Goal: Complete application form: Complete application form

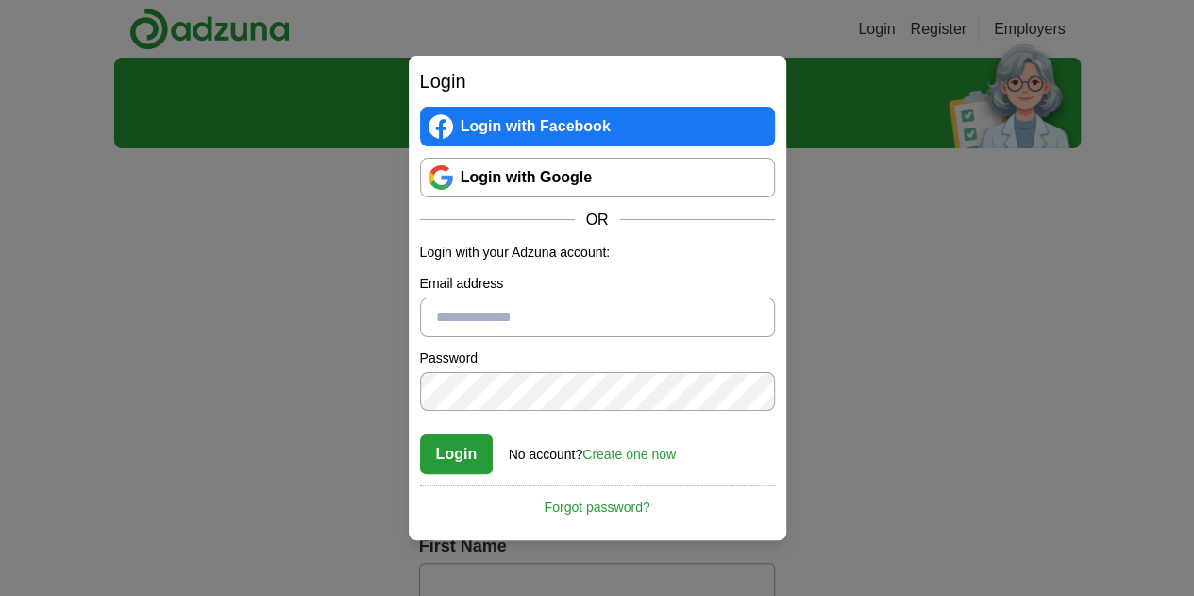
click at [557, 173] on link "Login with Google" at bounding box center [597, 178] width 355 height 40
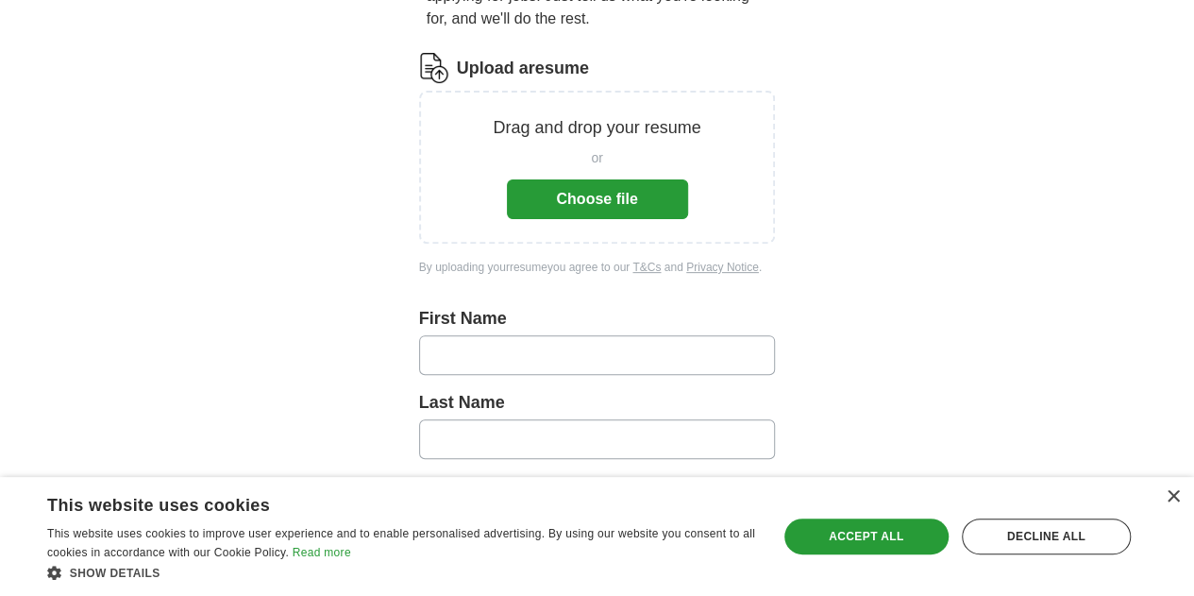
scroll to position [228, 0]
click at [612, 188] on button "Choose file" at bounding box center [597, 198] width 181 height 40
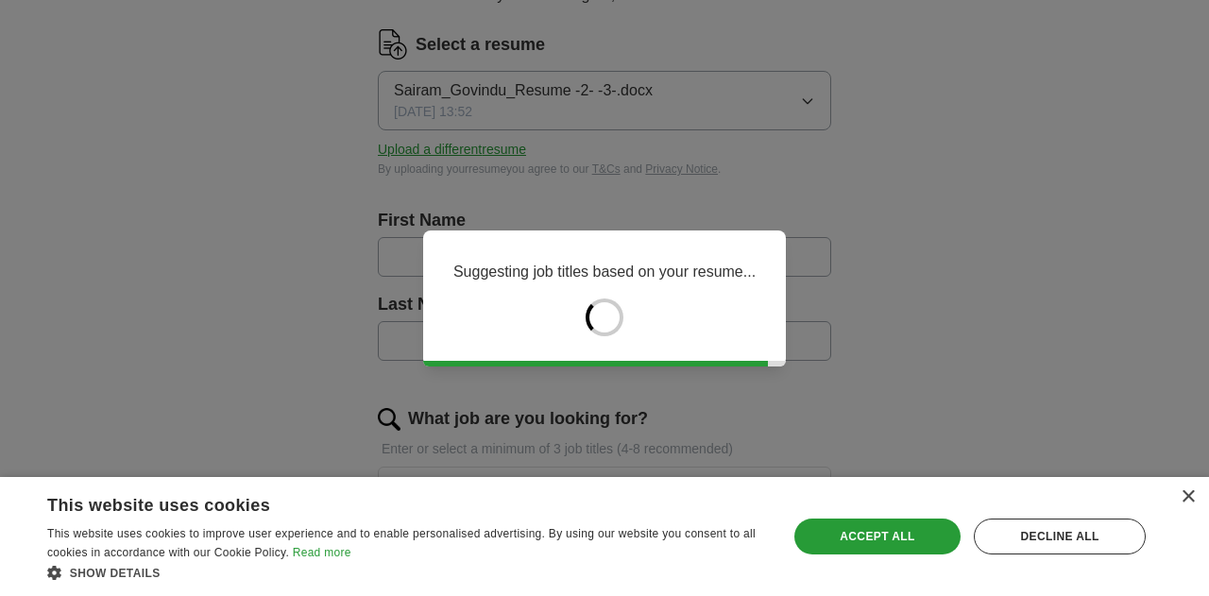
type input "******"
type input "*******"
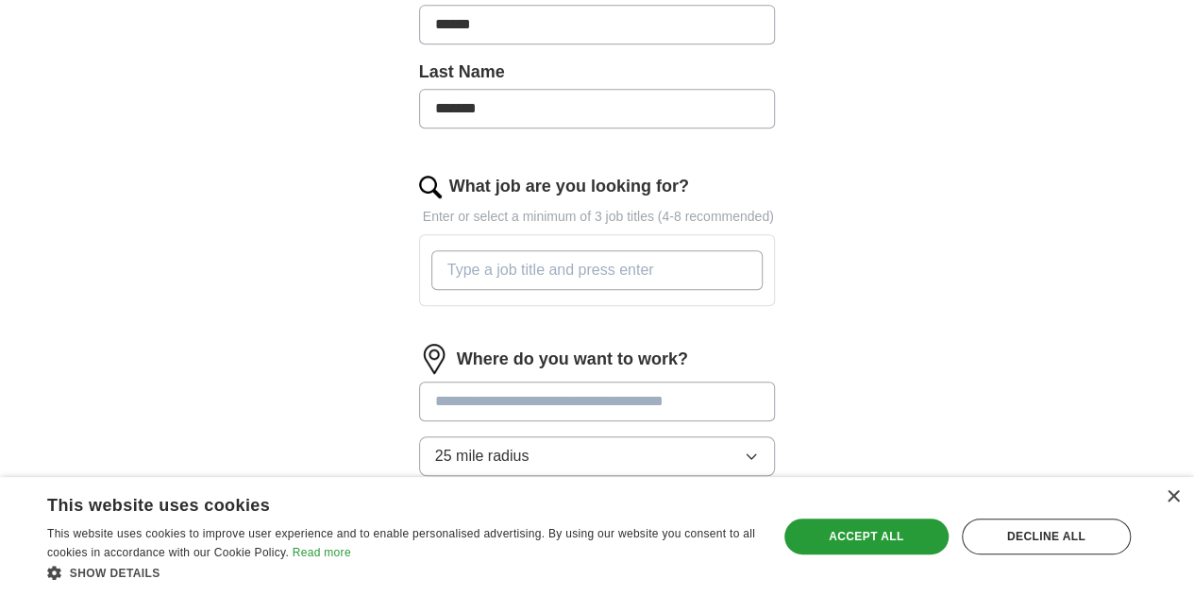
scroll to position [485, 0]
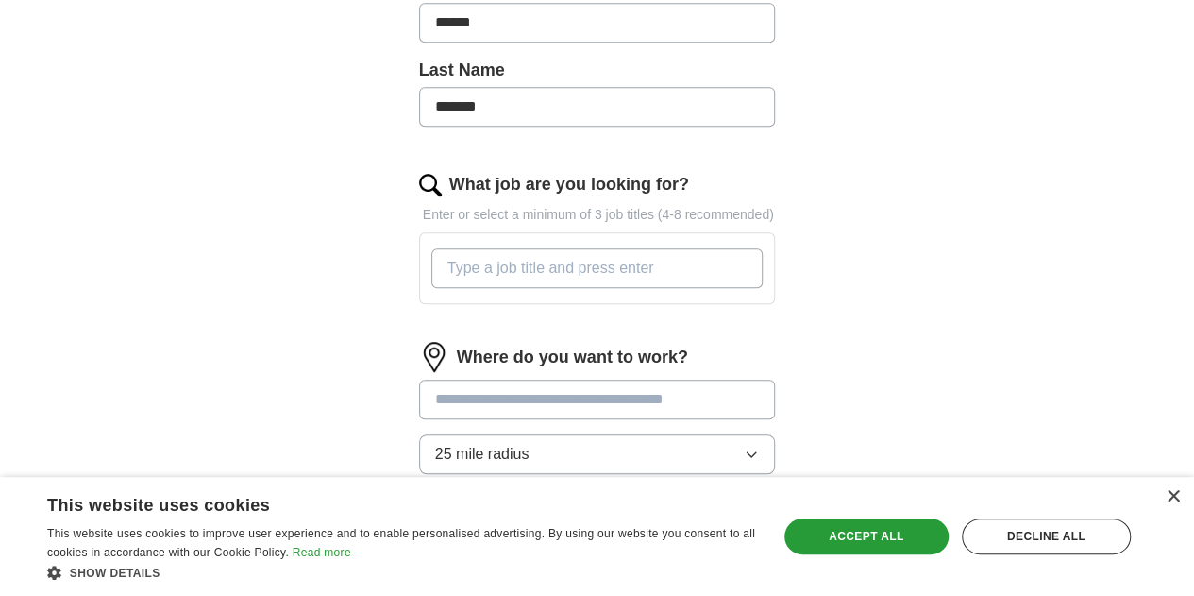
click at [597, 248] on input "What job are you looking for?" at bounding box center [597, 268] width 332 height 40
paste input "Salesforce Business Analyst"
type input "Salesforce Business Analyst"
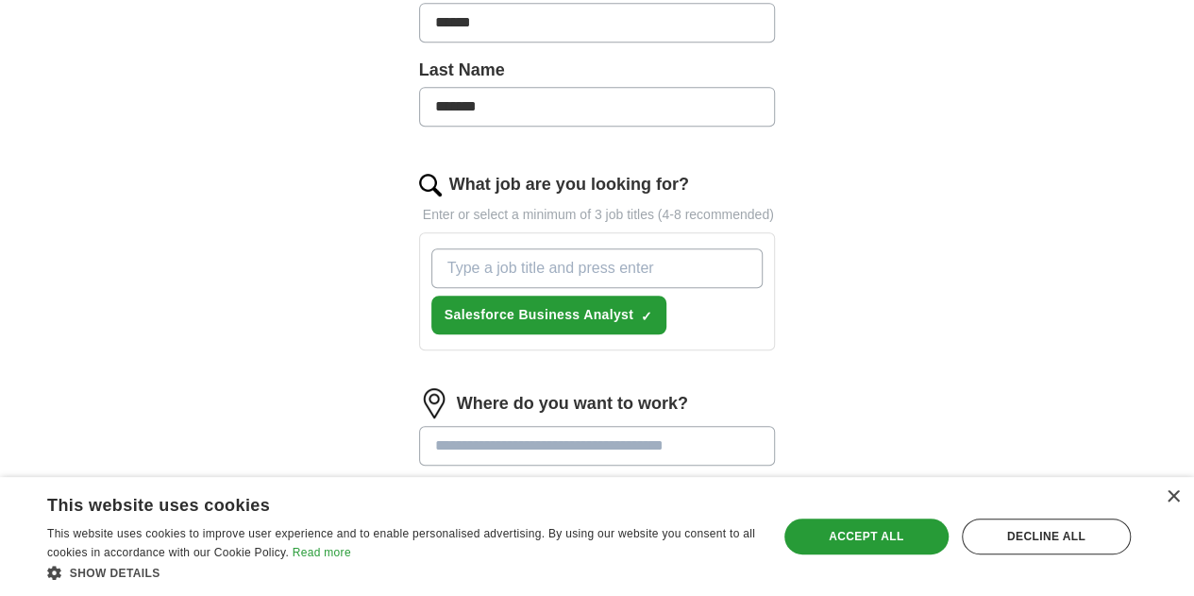
paste input "Salesforce Functional Consultant Salesforce Technical Business Analyst Salesfor…"
type input "Salesforce Functional Consultant Salesforce Technical Business Analyst Salesfor…"
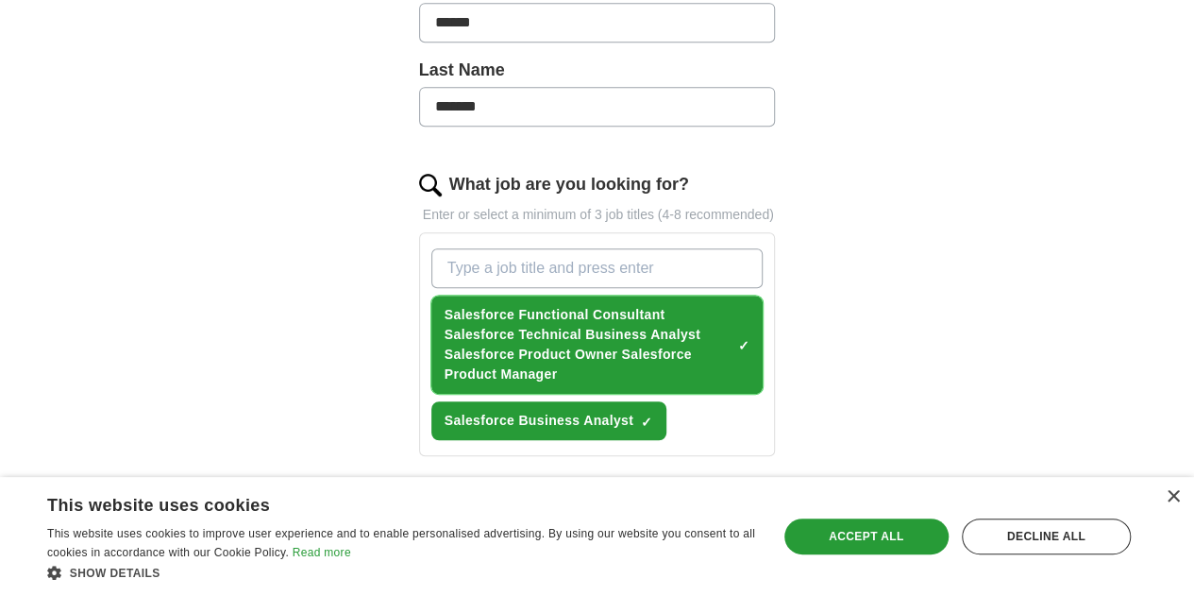
click at [0, 0] on span "×" at bounding box center [0, 0] width 0 height 0
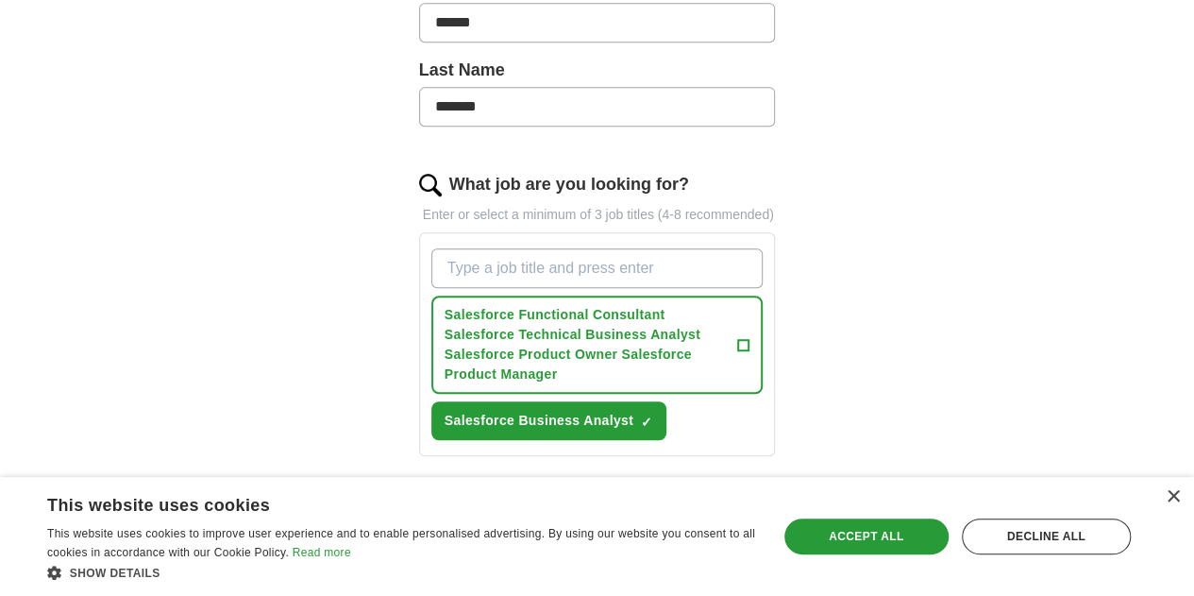
click at [614, 248] on input "What job are you looking for?" at bounding box center [597, 268] width 332 height 40
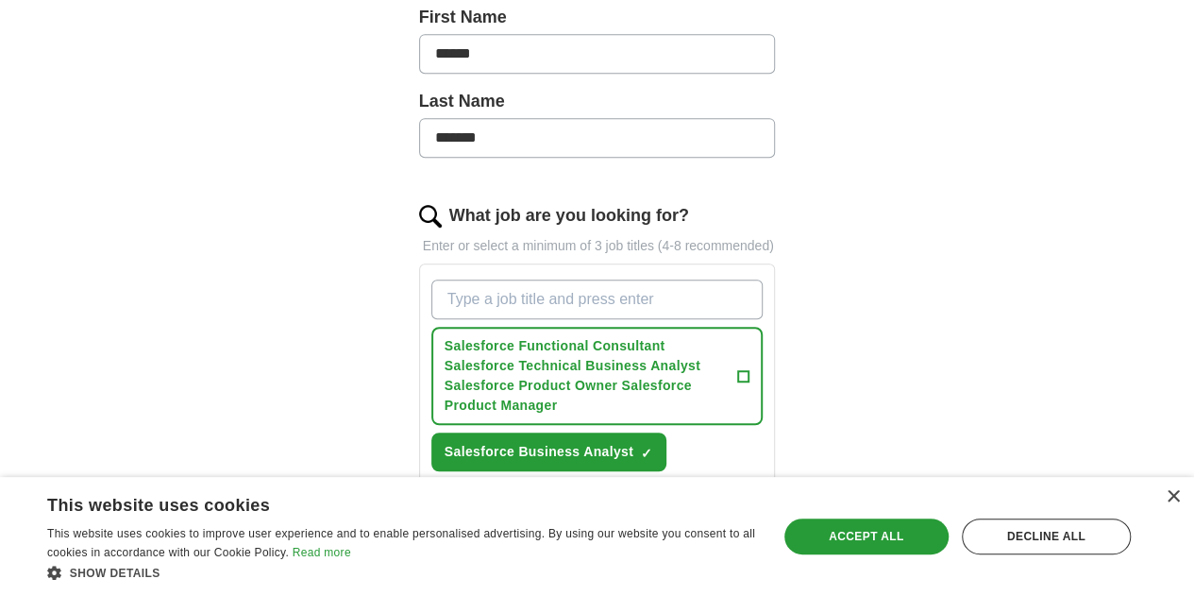
scroll to position [485, 0]
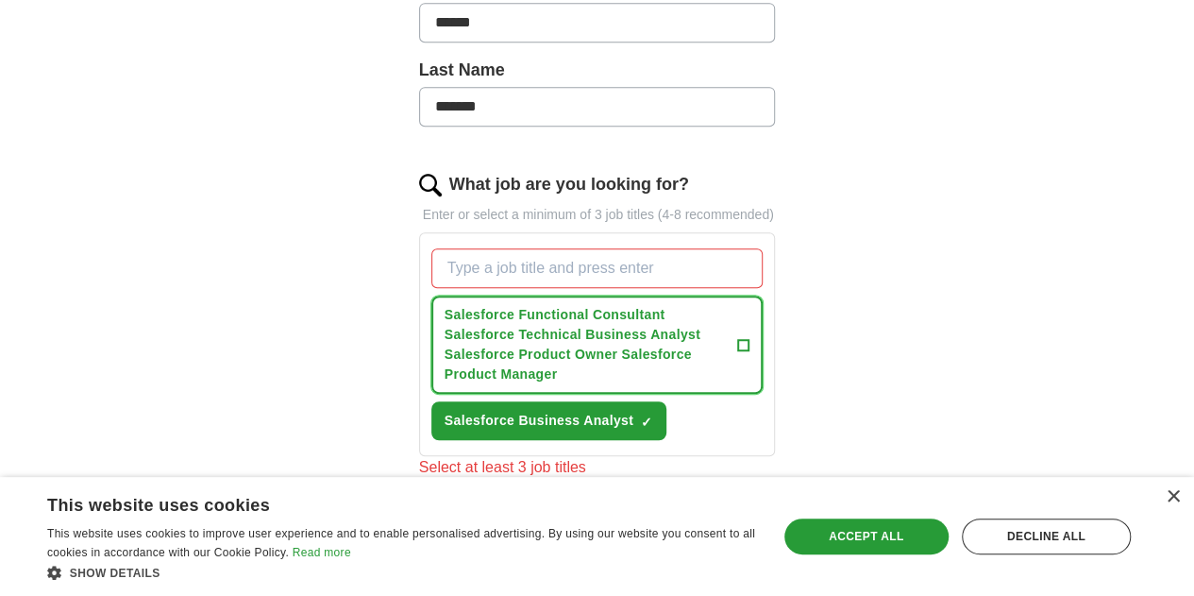
click at [540, 309] on span "Salesforce Functional Consultant Salesforce Technical Business Analyst Salesfor…" at bounding box center [588, 344] width 286 height 79
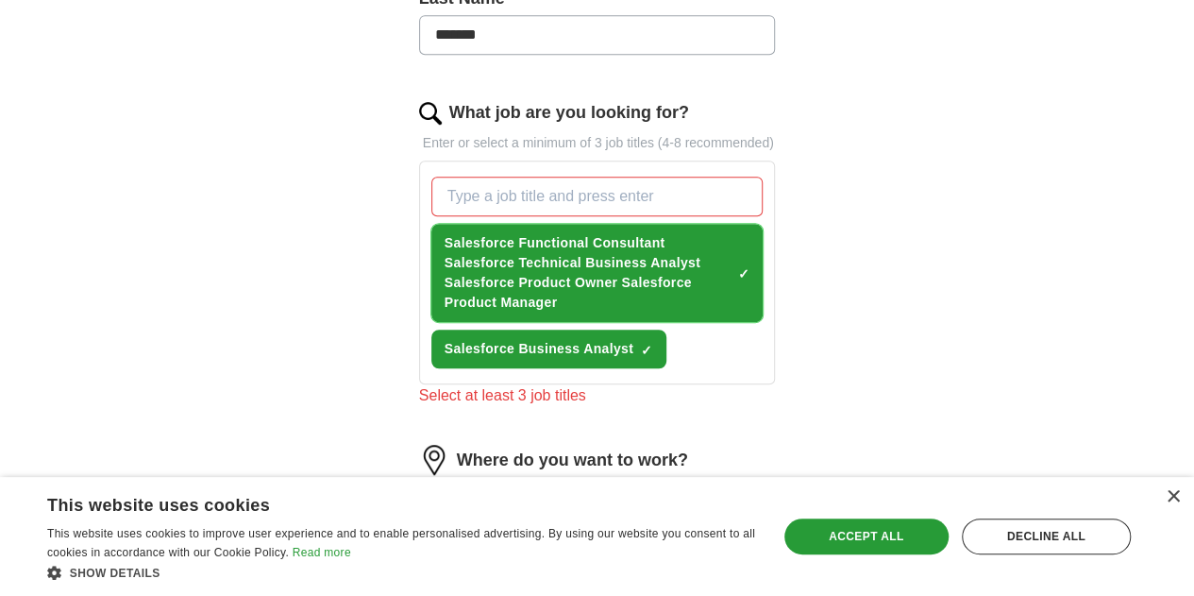
scroll to position [556, 0]
click at [618, 237] on span "Salesforce Functional Consultant Salesforce Technical Business Analyst Salesfor…" at bounding box center [588, 273] width 286 height 79
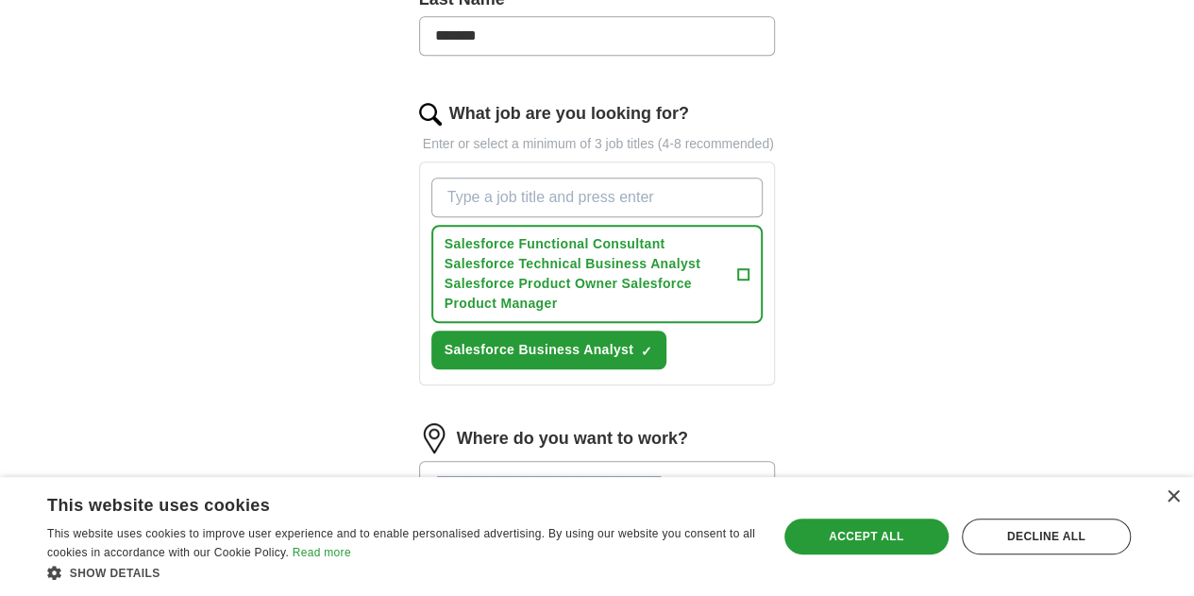
click at [597, 181] on input "What job are you looking for?" at bounding box center [597, 198] width 332 height 40
paste input "Salesforce Functional Consultant"
type input "Salesforce Functional Consultant"
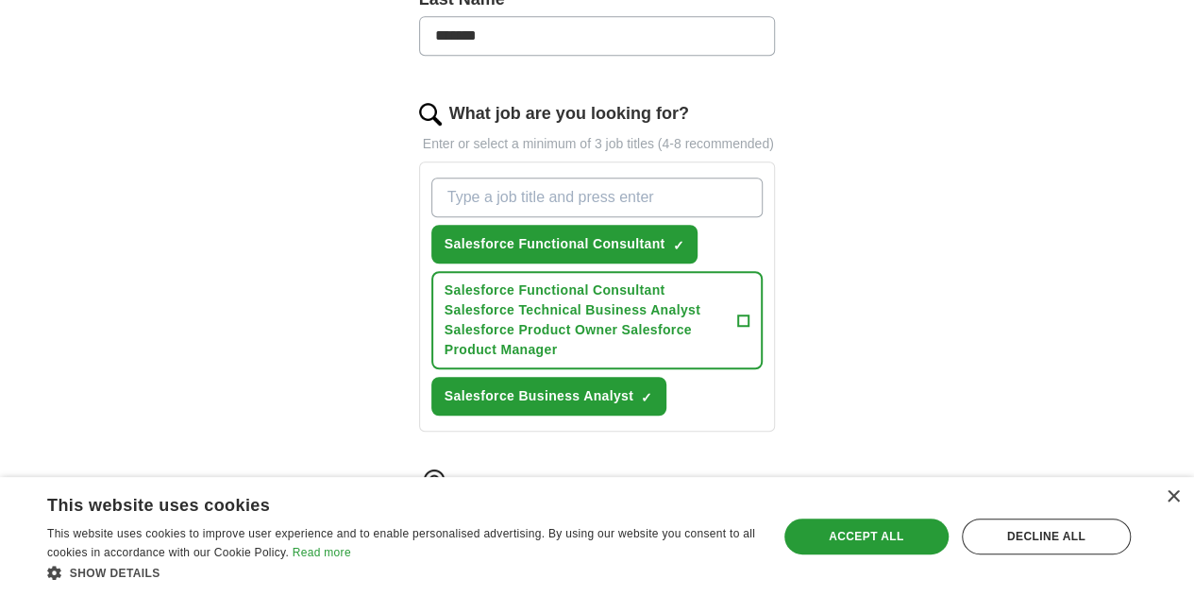
paste input "Salesforce Technical Business Analyst"
type input "Salesforce Technical Business Analyst"
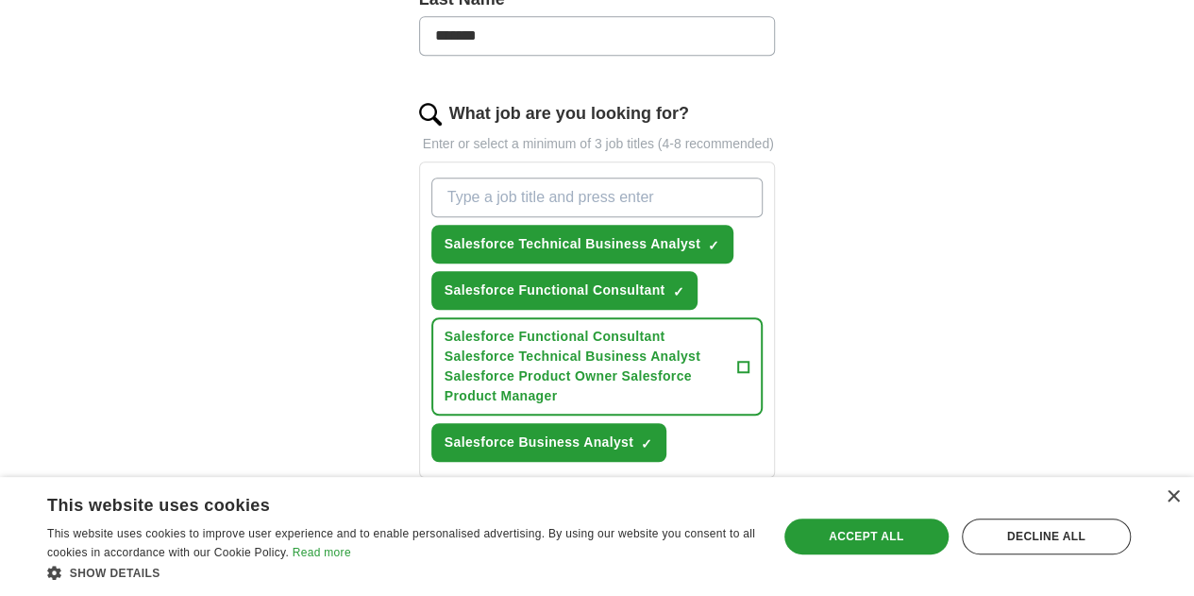
paste input "Salesforce Product Owner"
type input "Salesforce Product Owner"
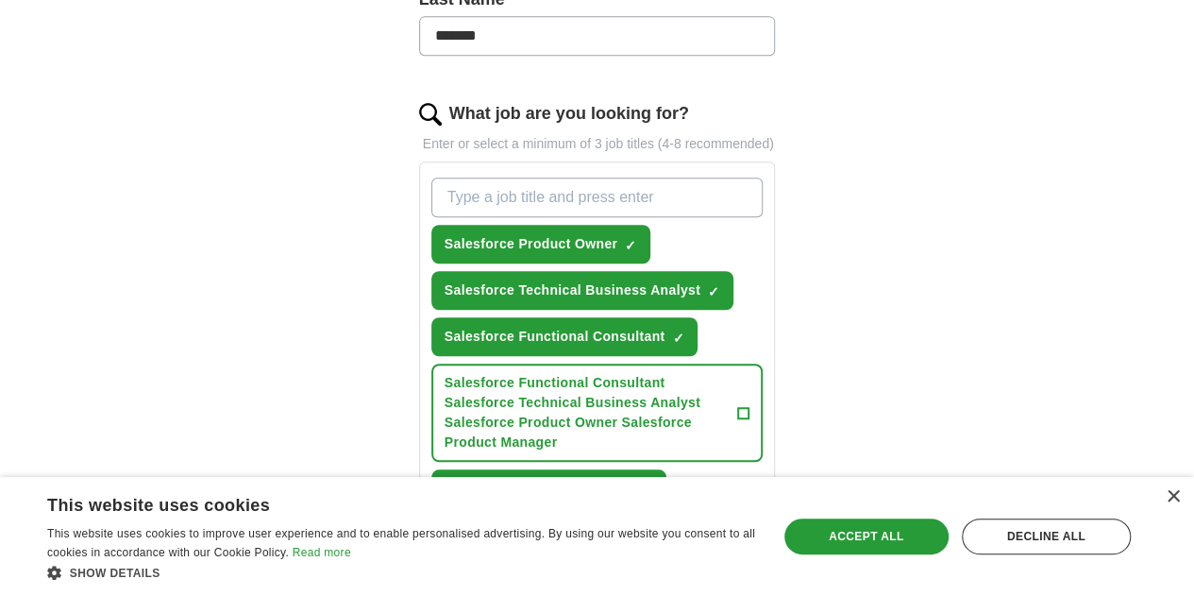
paste input "Salesforce Product Manager"
type input "Salesforce Product Manager"
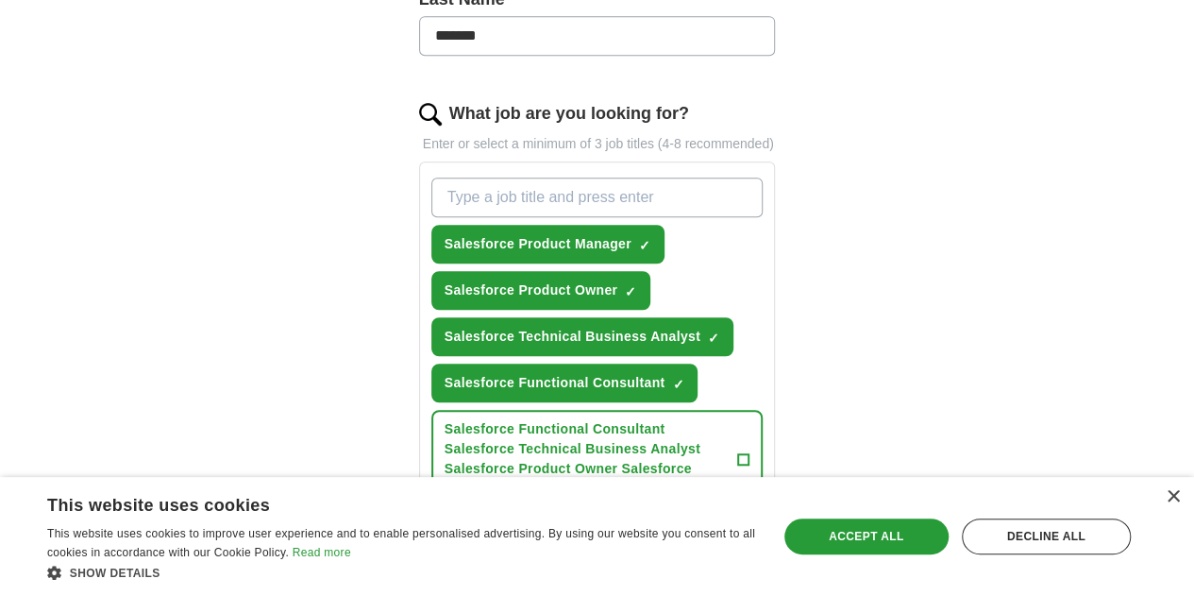
paste input "Salesforce Consultant"
type input "Salesforce Consultant"
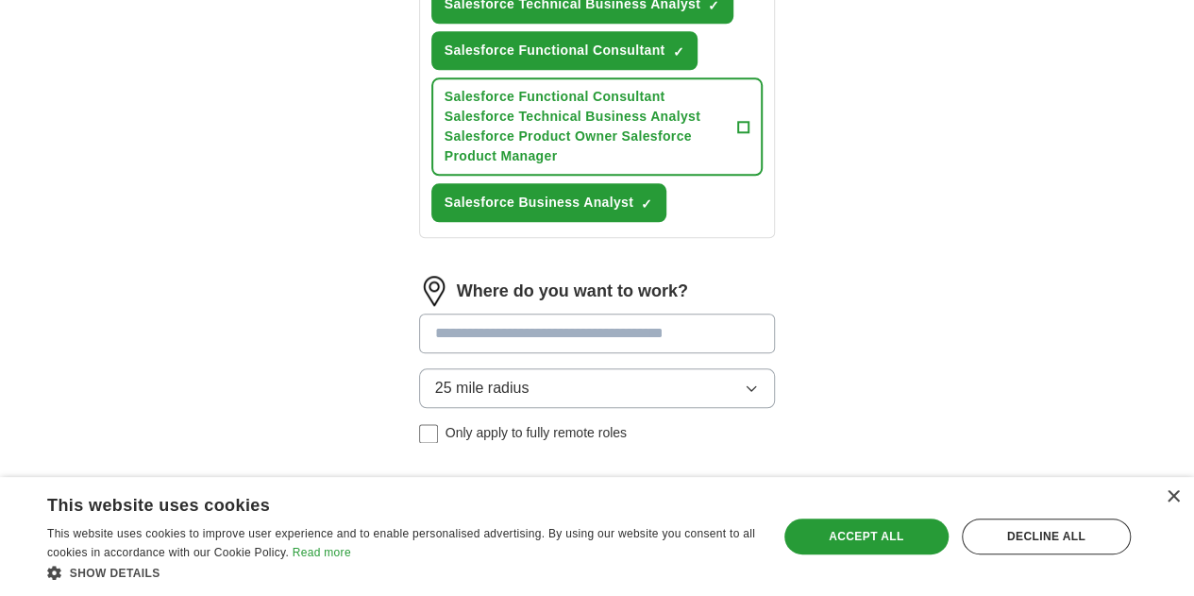
scroll to position [940, 0]
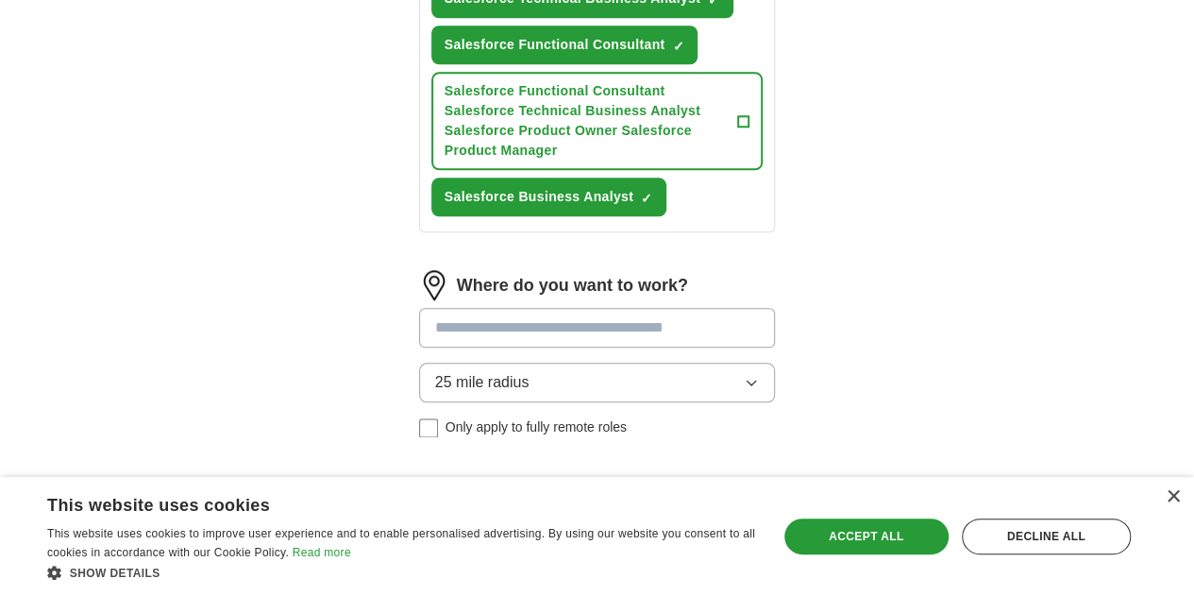
click at [591, 308] on input at bounding box center [597, 328] width 357 height 40
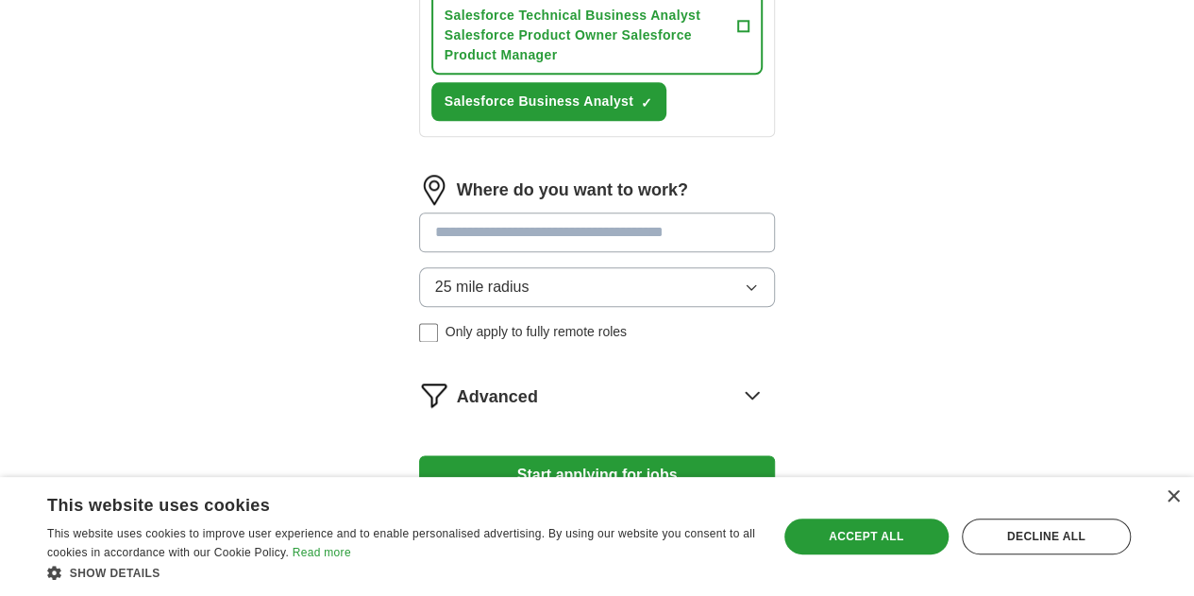
scroll to position [1039, 0]
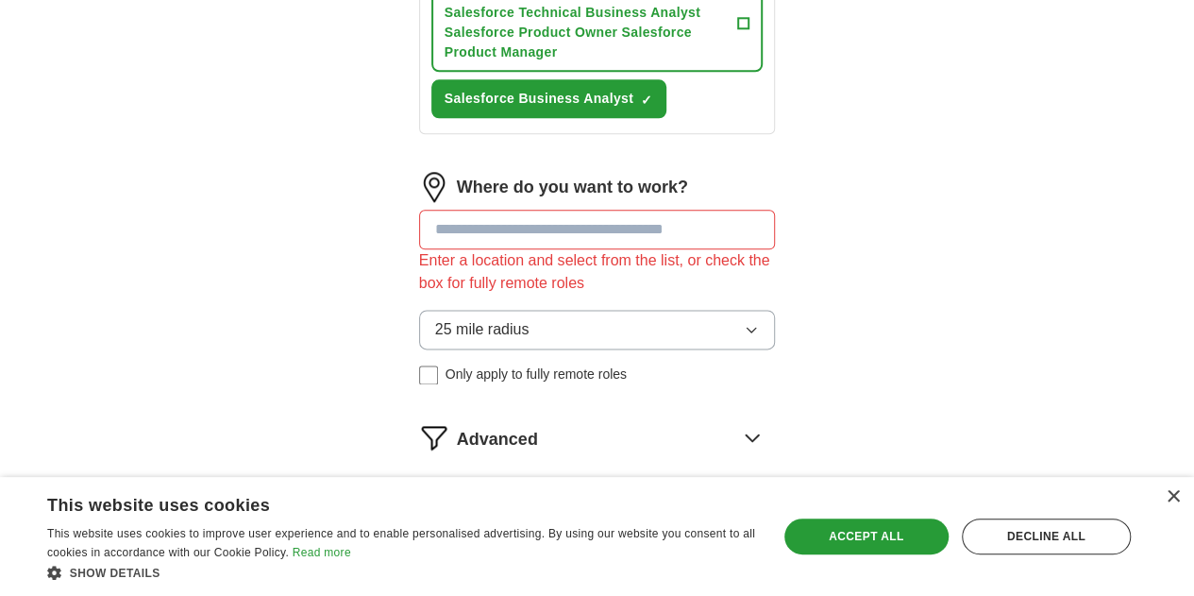
click at [519, 239] on div "Where do you want to work? Enter a location and select from the list, or check …" at bounding box center [597, 286] width 357 height 228
click at [503, 210] on input at bounding box center [597, 230] width 357 height 40
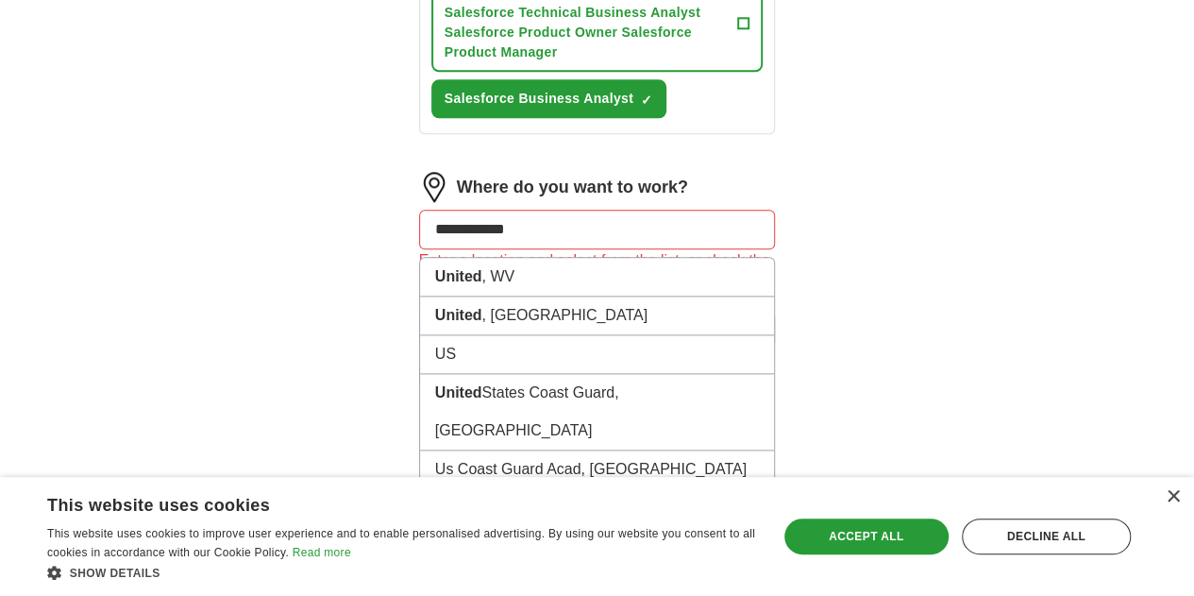
type input "**********"
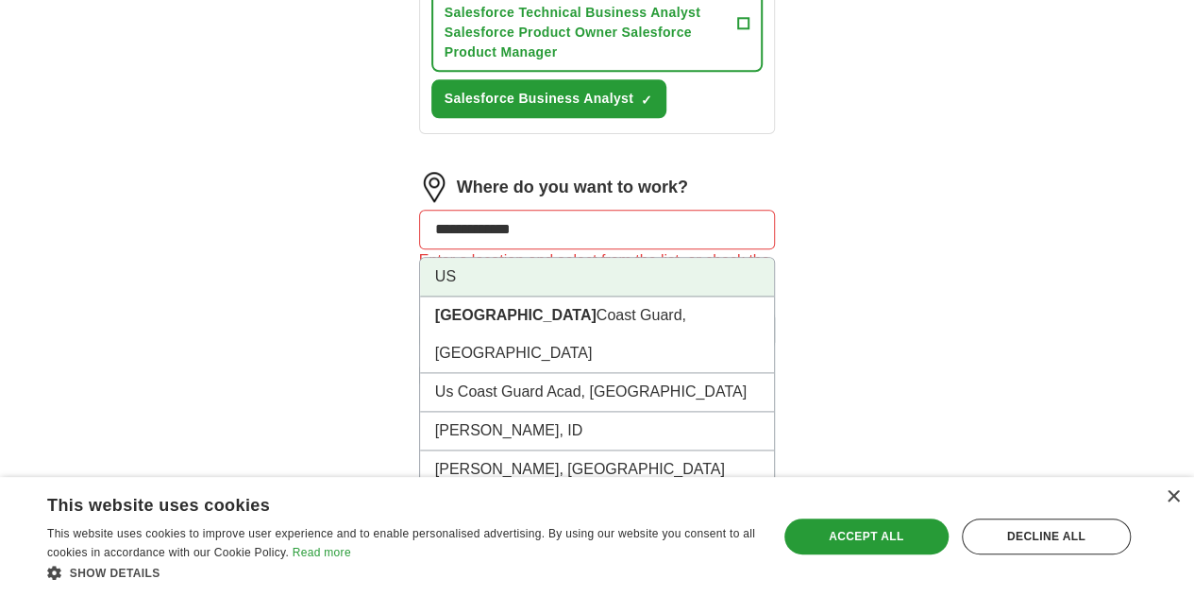
click at [480, 258] on li "US" at bounding box center [597, 277] width 355 height 39
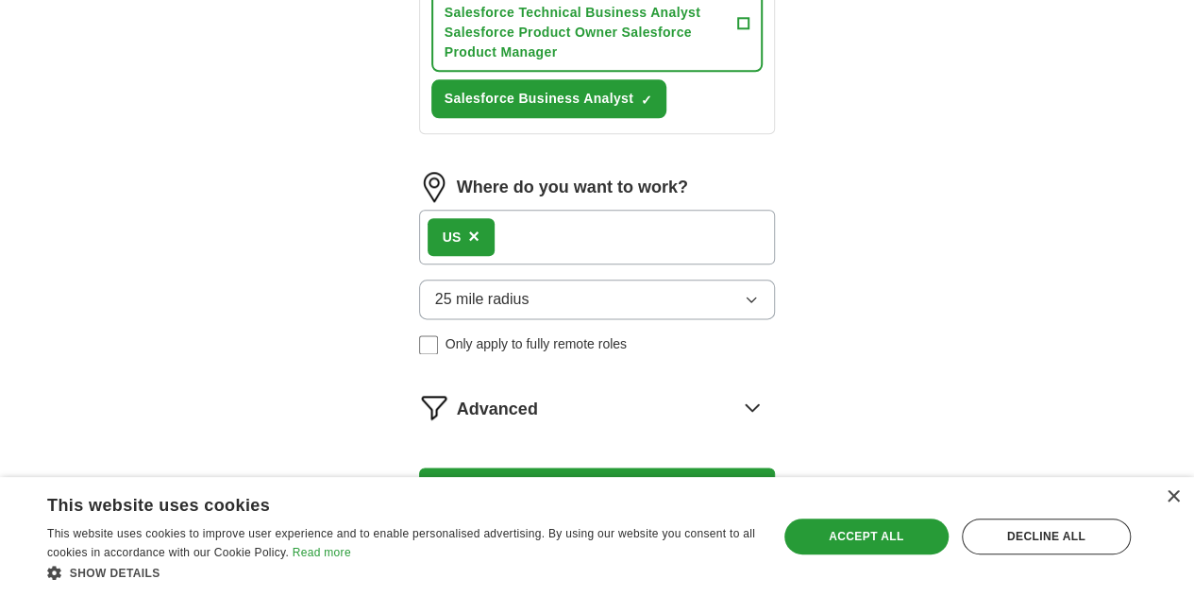
click at [516, 279] on button "25 mile radius" at bounding box center [597, 299] width 357 height 40
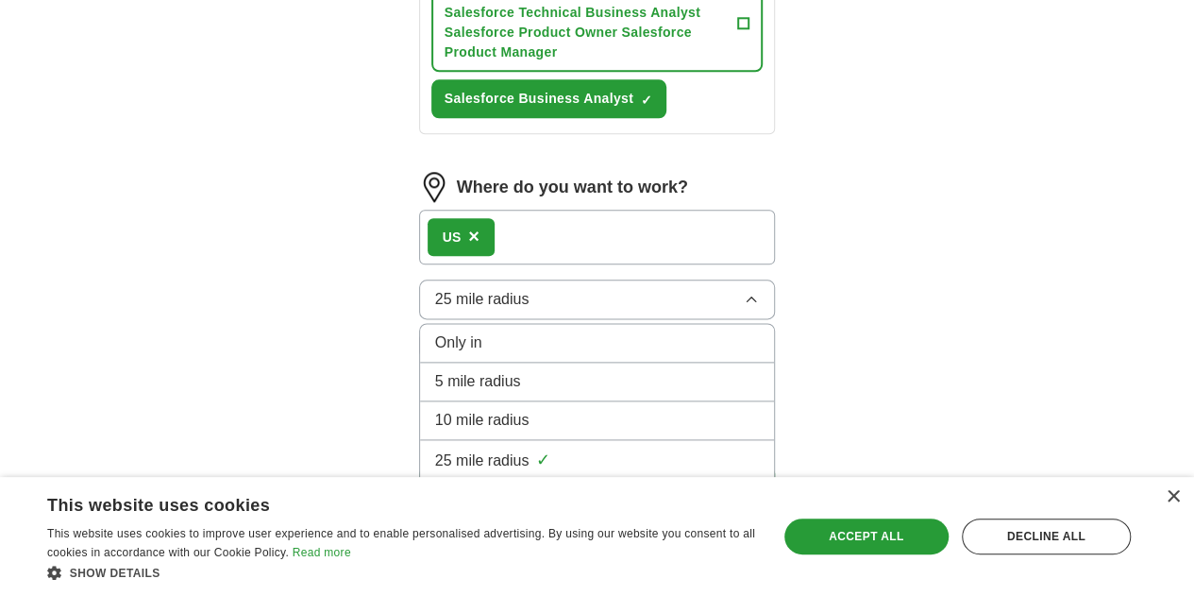
scroll to position [1143, 0]
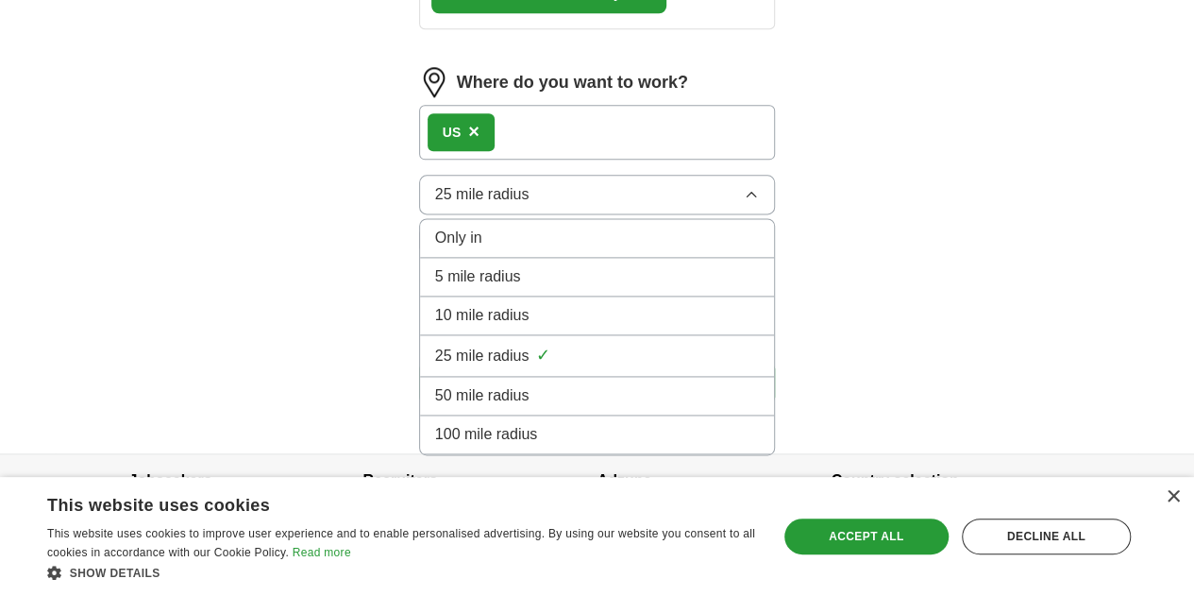
click at [446, 423] on span "100 mile radius" at bounding box center [486, 434] width 103 height 23
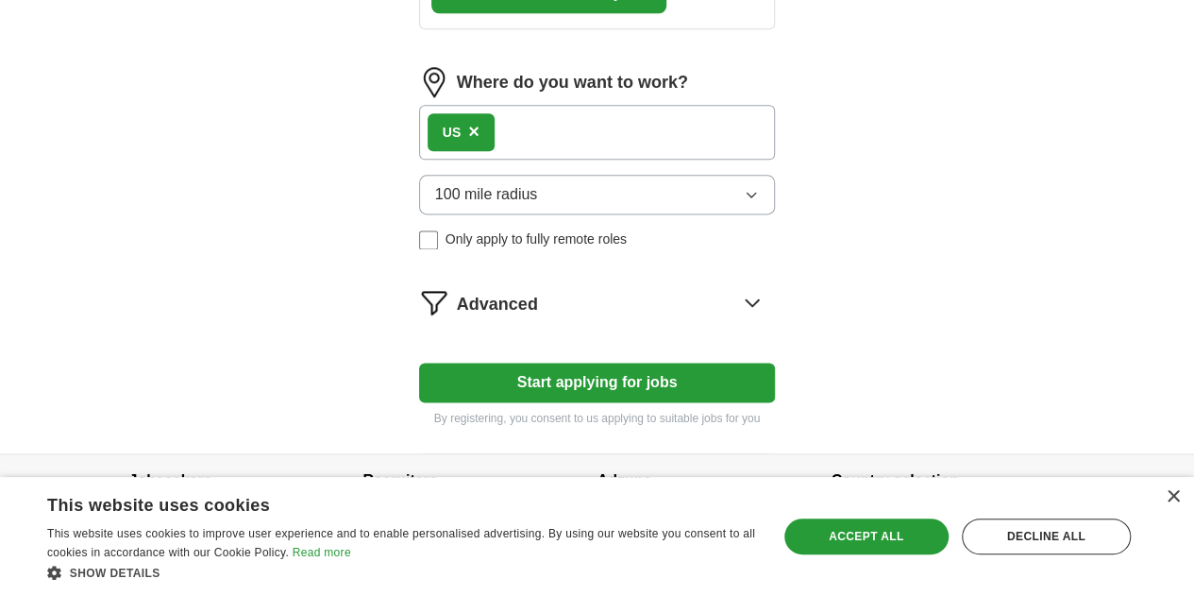
click at [768, 287] on icon at bounding box center [752, 302] width 30 height 30
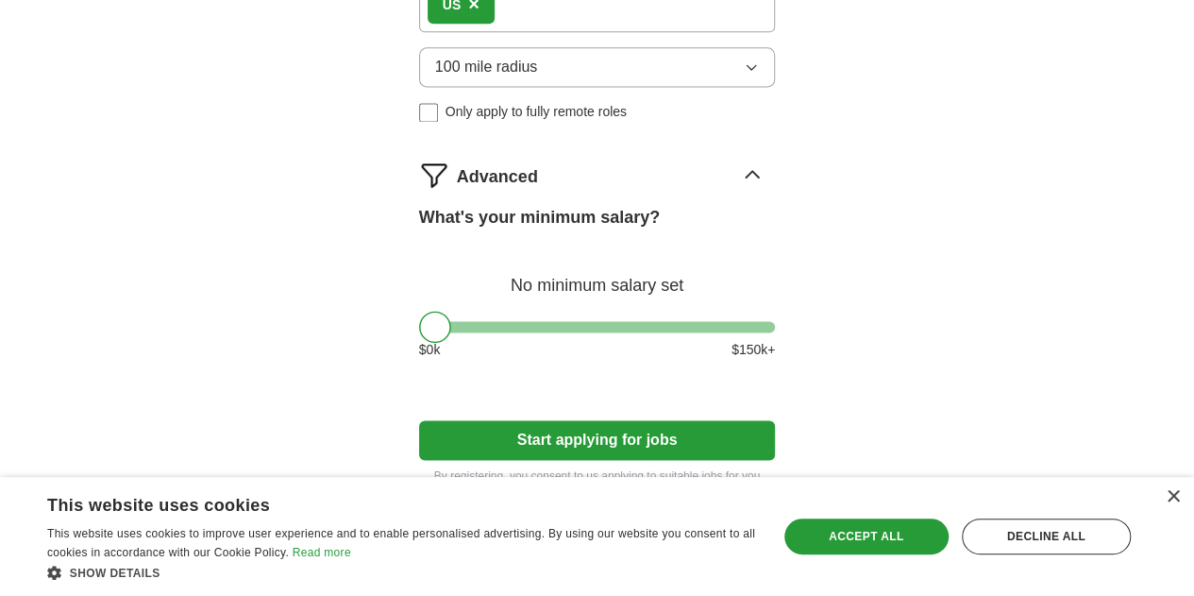
scroll to position [1328, 0]
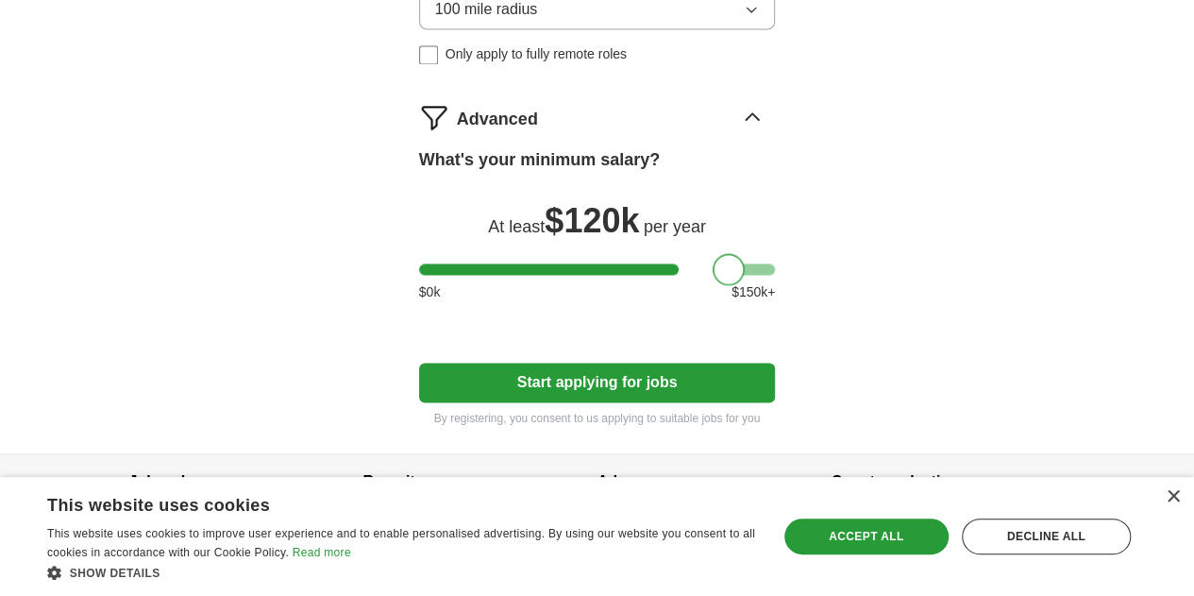
drag, startPoint x: 399, startPoint y: 223, endPoint x: 695, endPoint y: 230, distance: 295.6
click at [713, 253] on div at bounding box center [729, 269] width 32 height 32
click at [629, 363] on button "Start applying for jobs" at bounding box center [597, 383] width 357 height 40
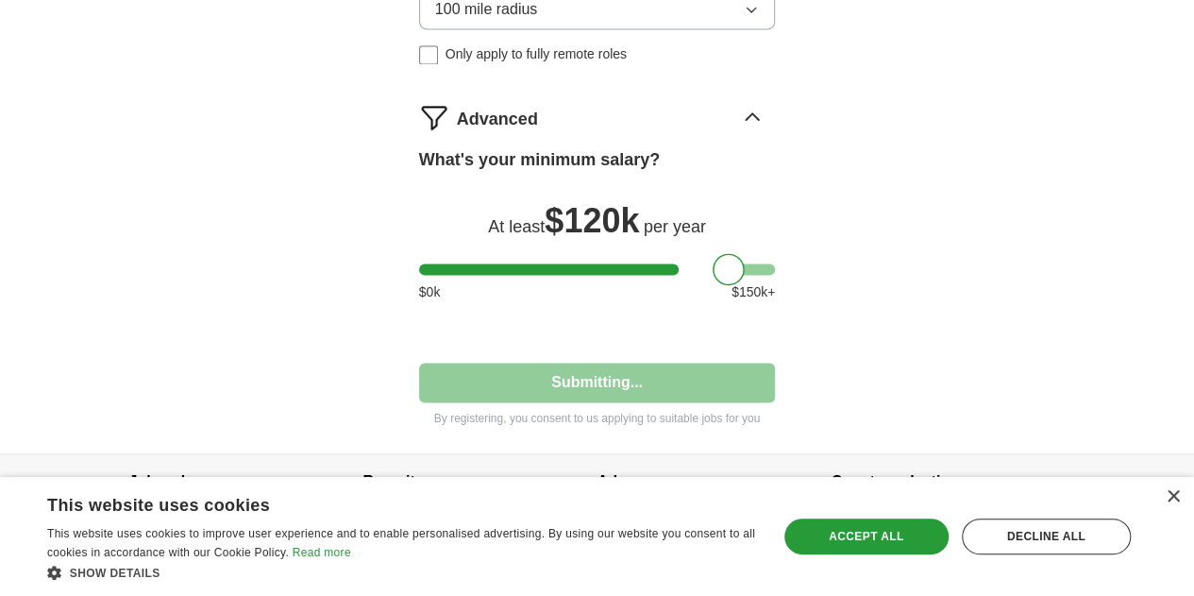
select select "**"
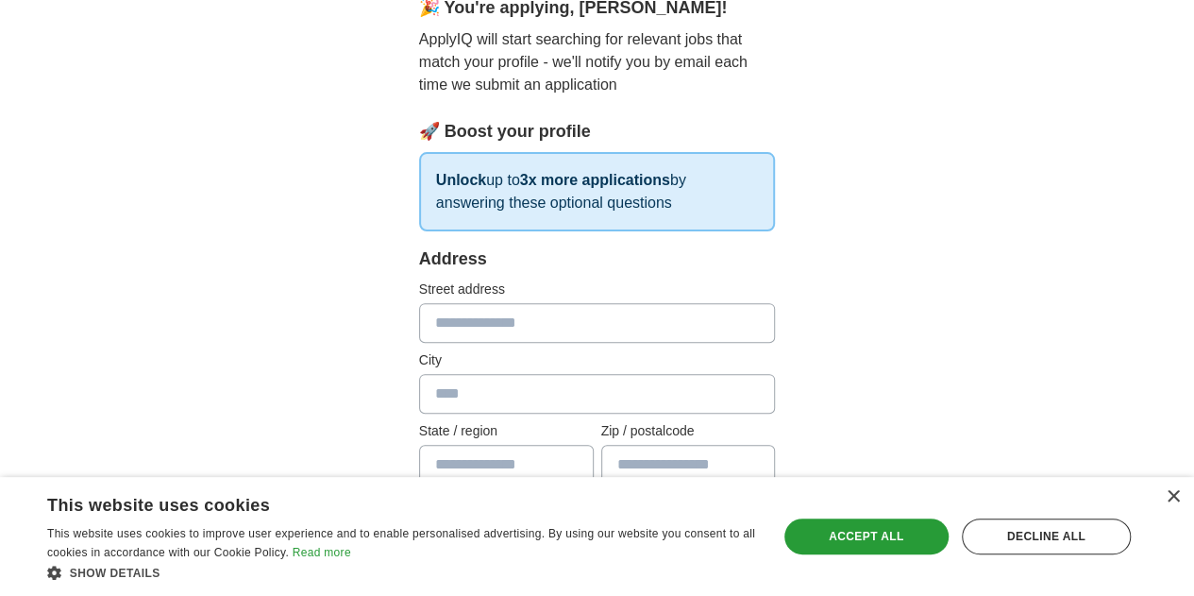
scroll to position [221, 0]
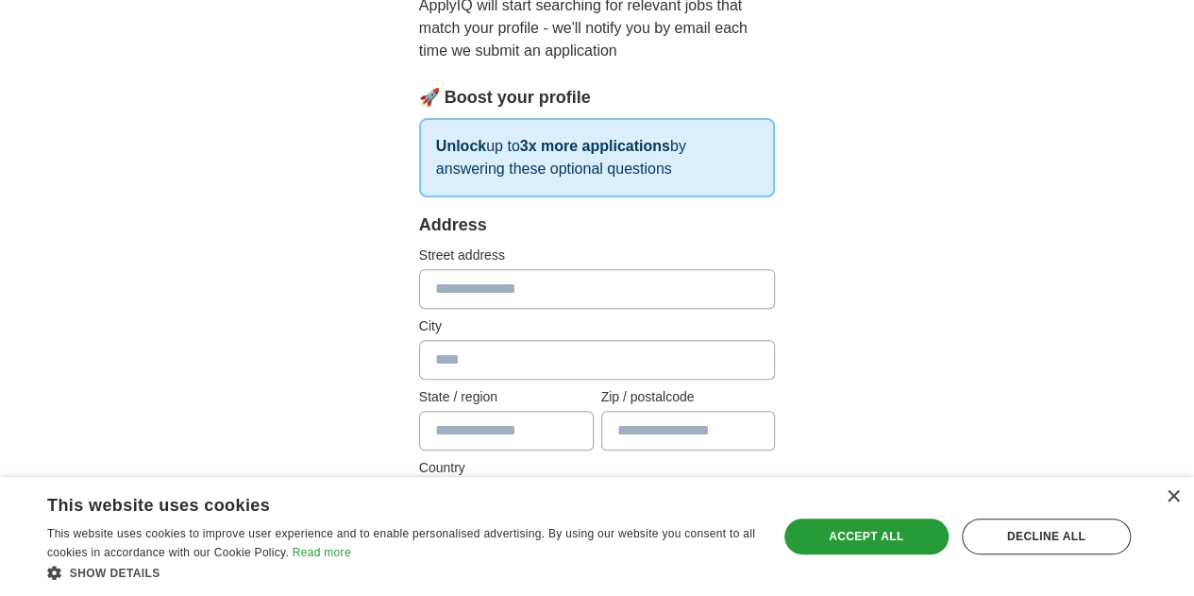
click at [501, 290] on input "text" at bounding box center [597, 289] width 357 height 40
type input "**********"
type input "*****"
type input "**"
type input "*****"
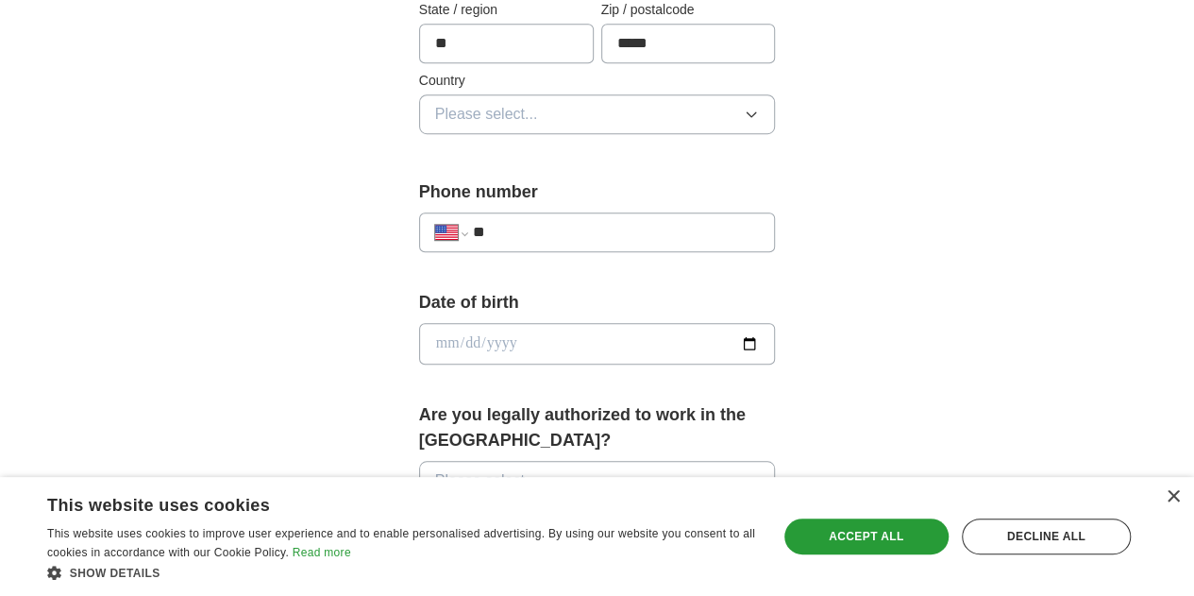
scroll to position [610, 0]
click at [634, 99] on button "Please select..." at bounding box center [597, 113] width 357 height 40
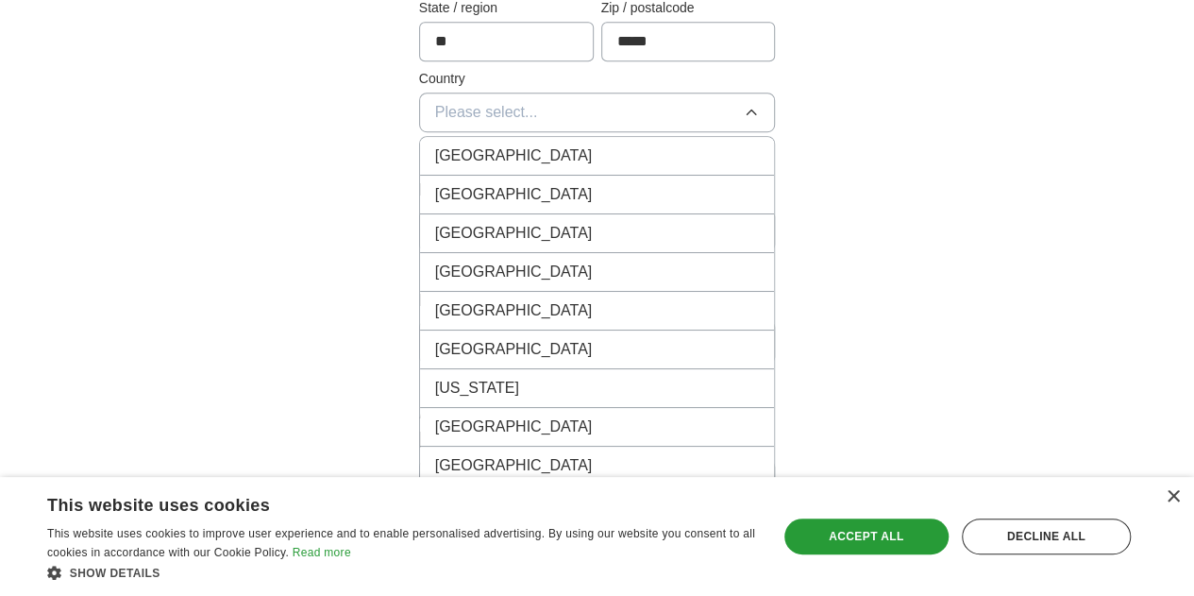
click at [548, 186] on div "United States" at bounding box center [597, 194] width 325 height 23
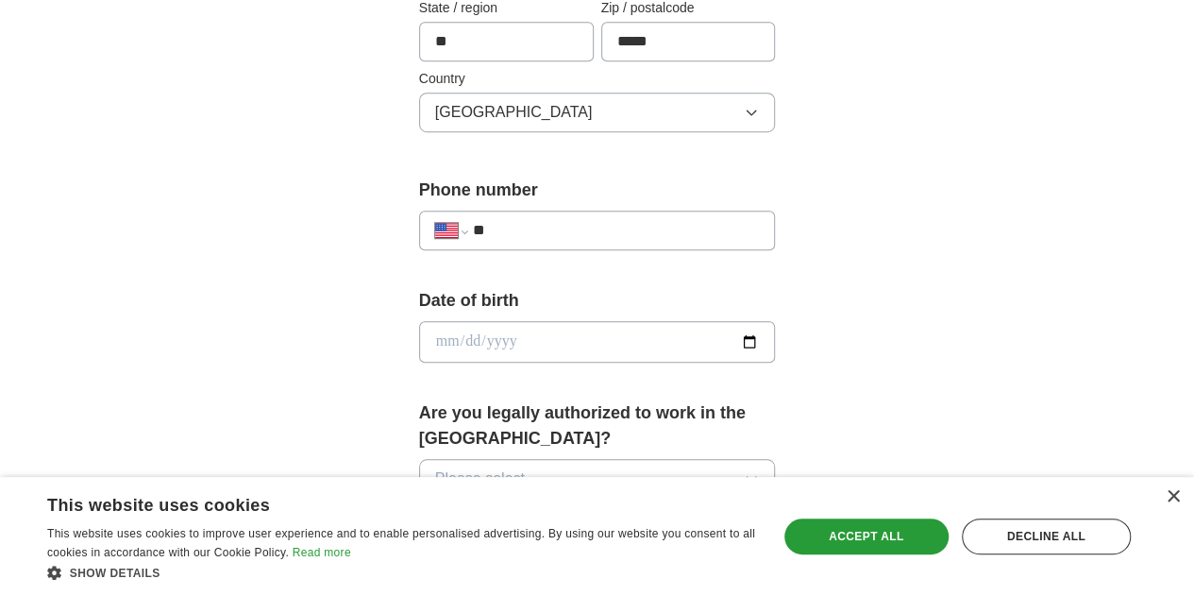
click at [506, 233] on input "**" at bounding box center [616, 230] width 287 height 23
type input "**********"
click at [226, 234] on div "**********" at bounding box center [597, 319] width 967 height 1742
click at [445, 333] on input "date" at bounding box center [597, 342] width 357 height 42
click at [419, 343] on input "date" at bounding box center [597, 342] width 357 height 42
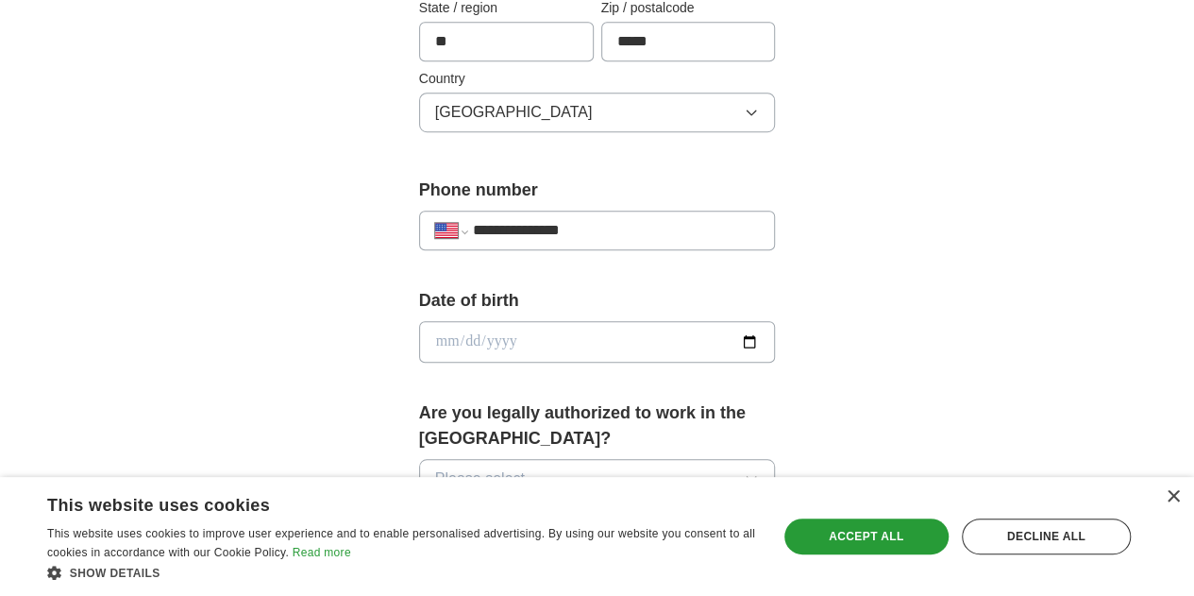
click at [419, 341] on input "date" at bounding box center [597, 342] width 357 height 42
type input "**********"
click at [267, 318] on div "**********" at bounding box center [597, 319] width 967 height 1742
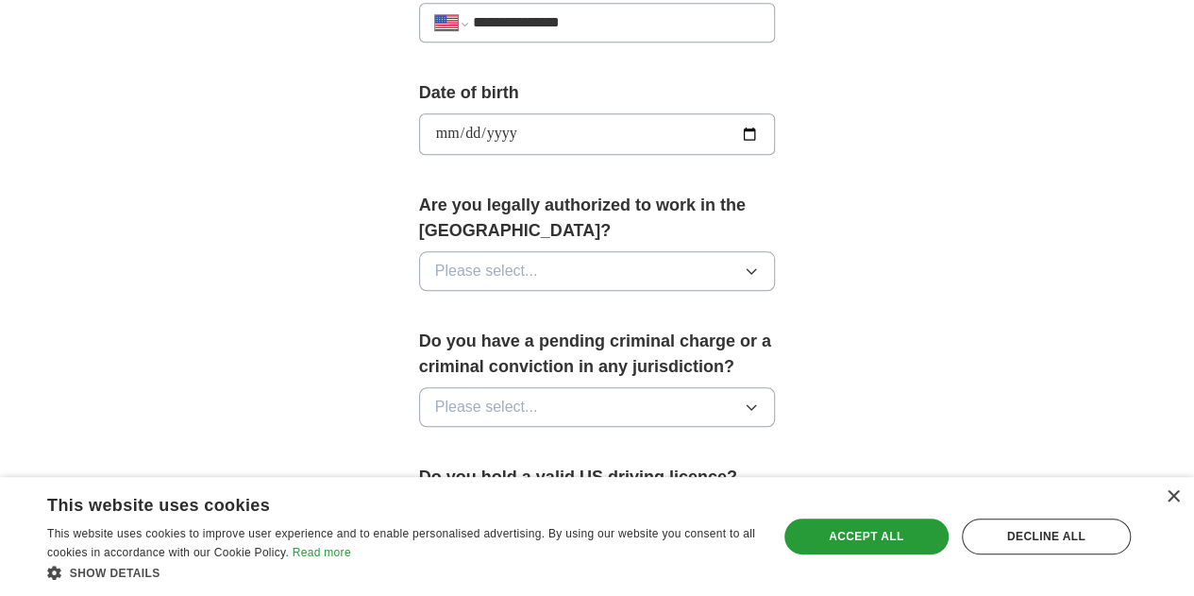
scroll to position [827, 0]
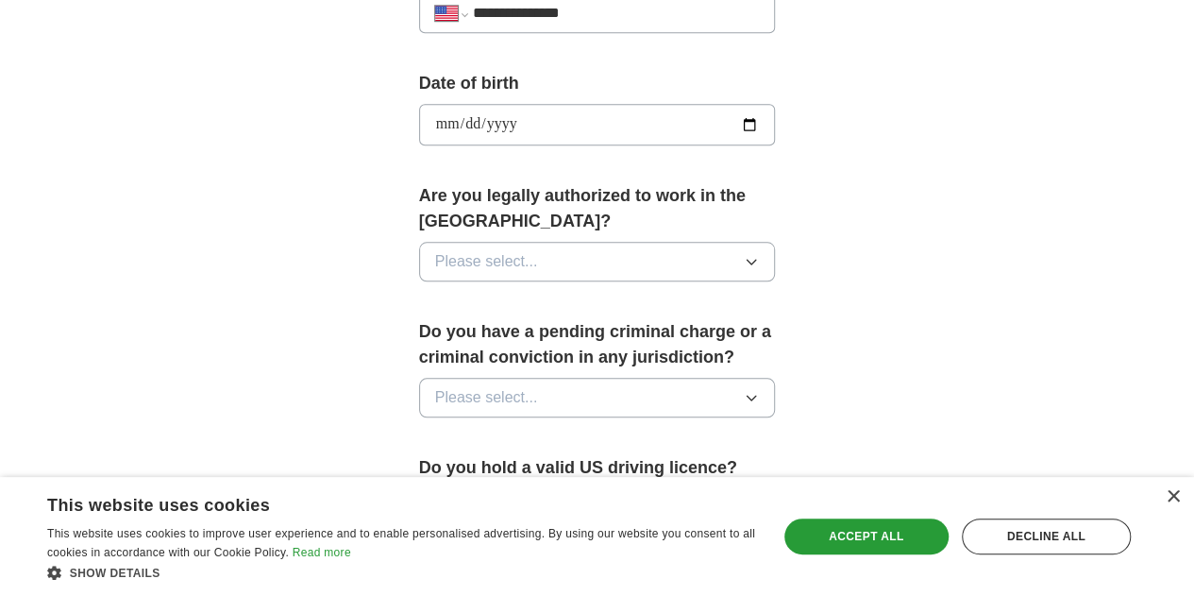
click at [436, 250] on span "Please select..." at bounding box center [486, 261] width 103 height 23
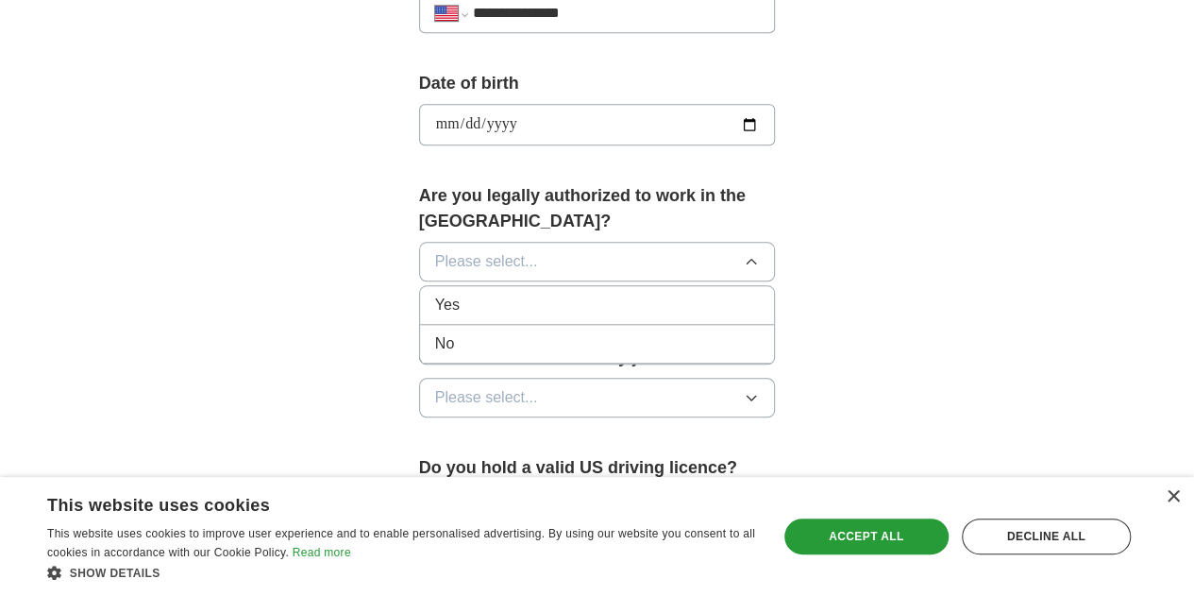
click at [428, 288] on li "Yes" at bounding box center [597, 305] width 355 height 39
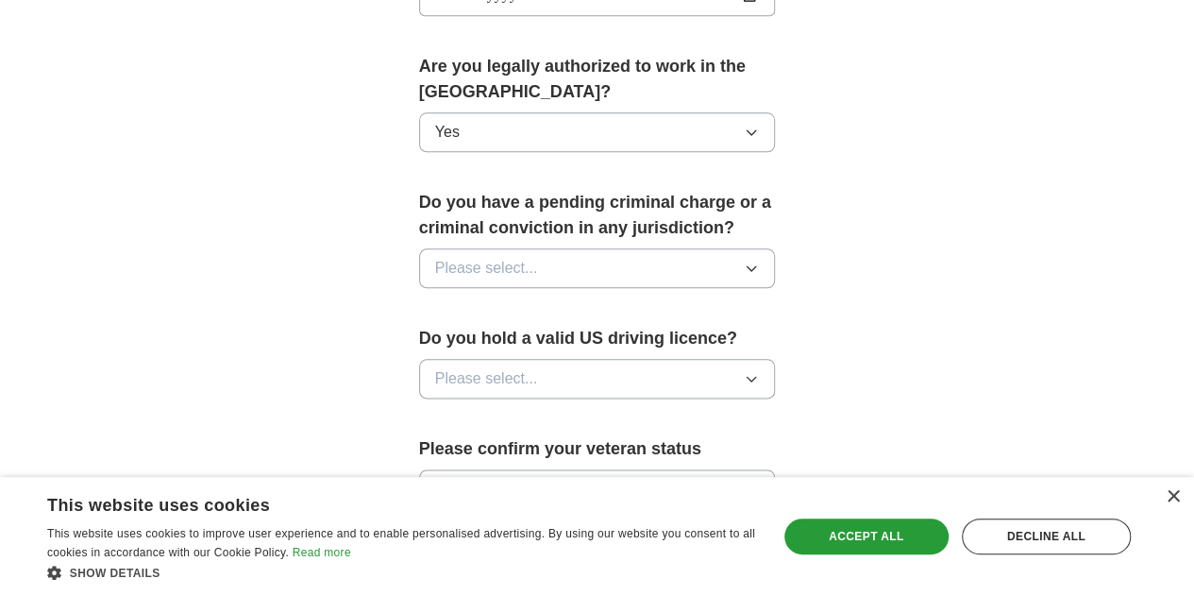
scroll to position [960, 0]
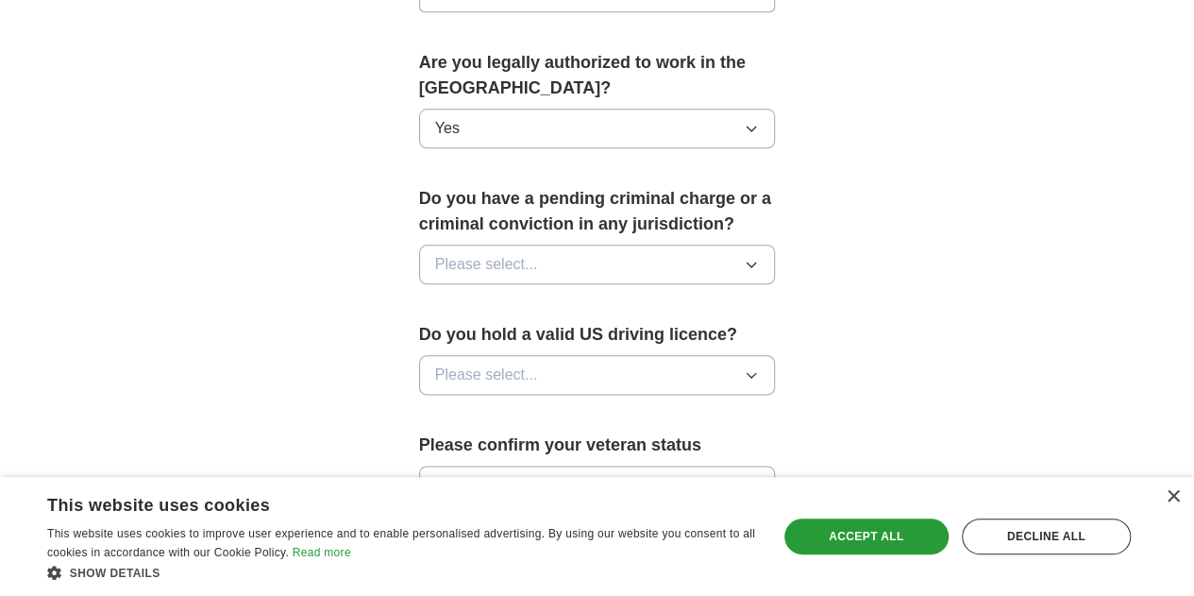
click at [483, 253] on span "Please select..." at bounding box center [486, 264] width 103 height 23
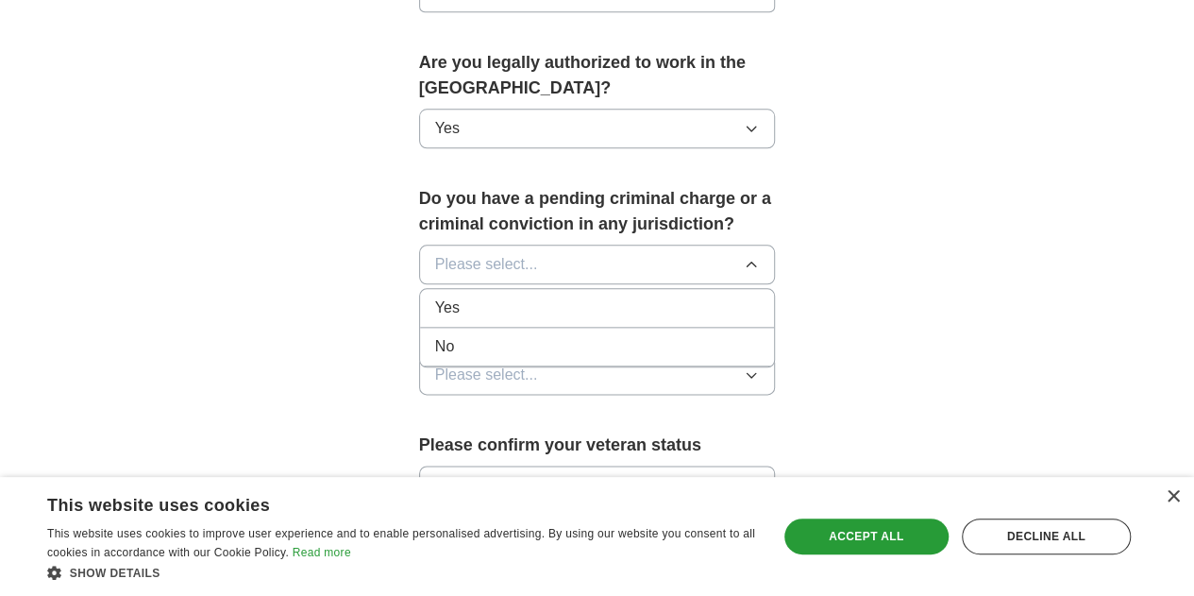
click at [449, 329] on li "No" at bounding box center [597, 347] width 355 height 39
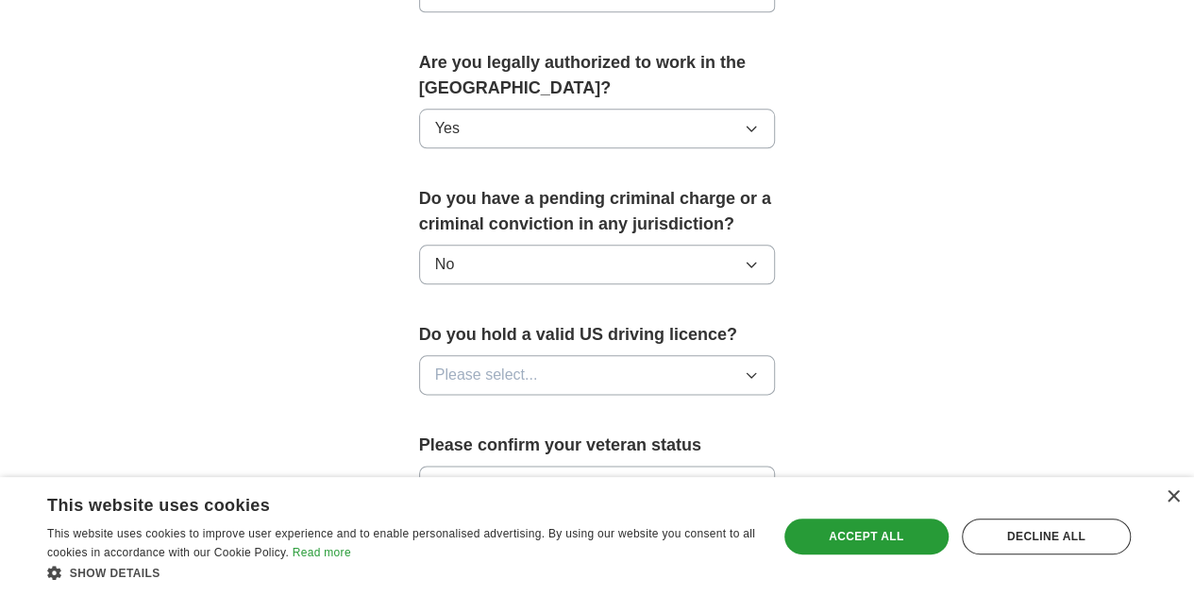
click at [457, 364] on span "Please select..." at bounding box center [486, 375] width 103 height 23
click at [438, 407] on div "Yes" at bounding box center [597, 418] width 325 height 23
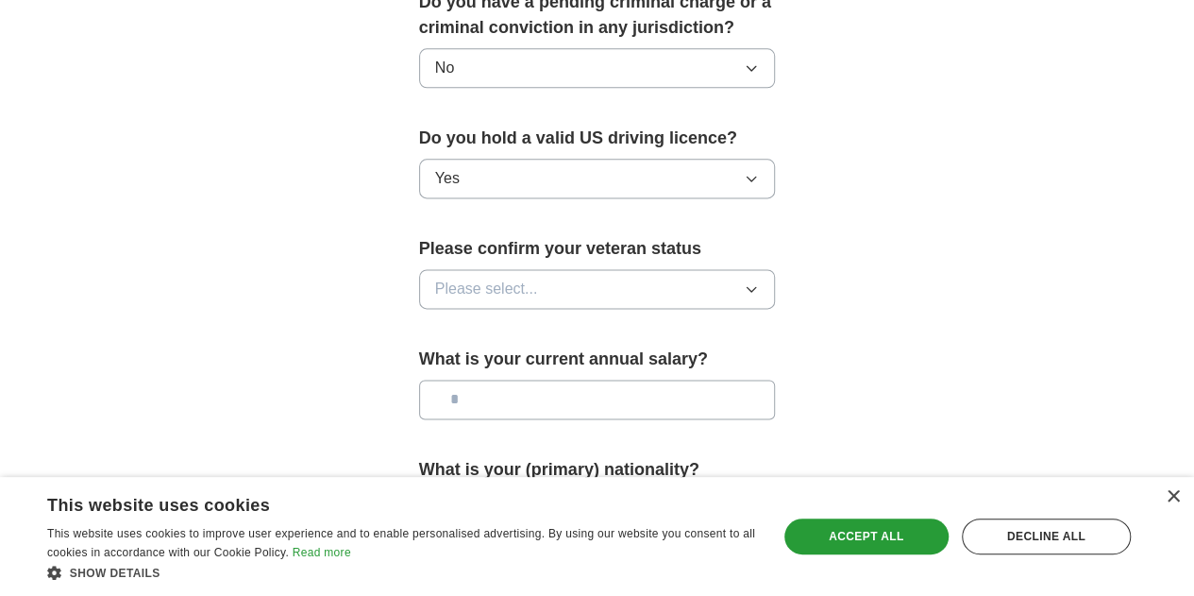
scroll to position [1162, 0]
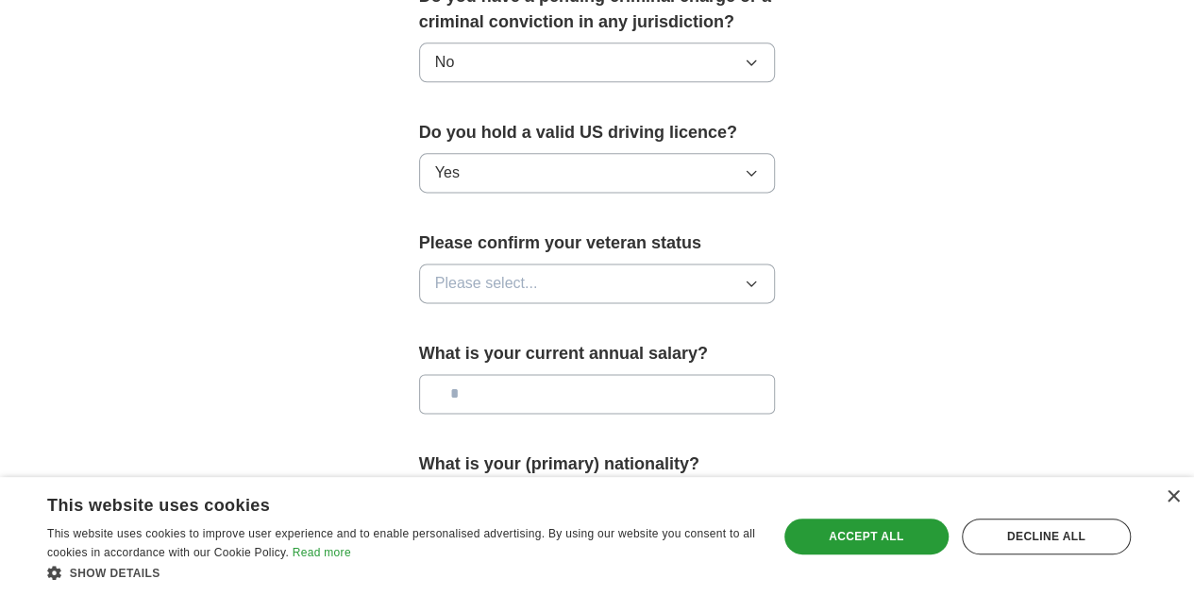
click at [477, 272] on span "Please select..." at bounding box center [486, 283] width 103 height 23
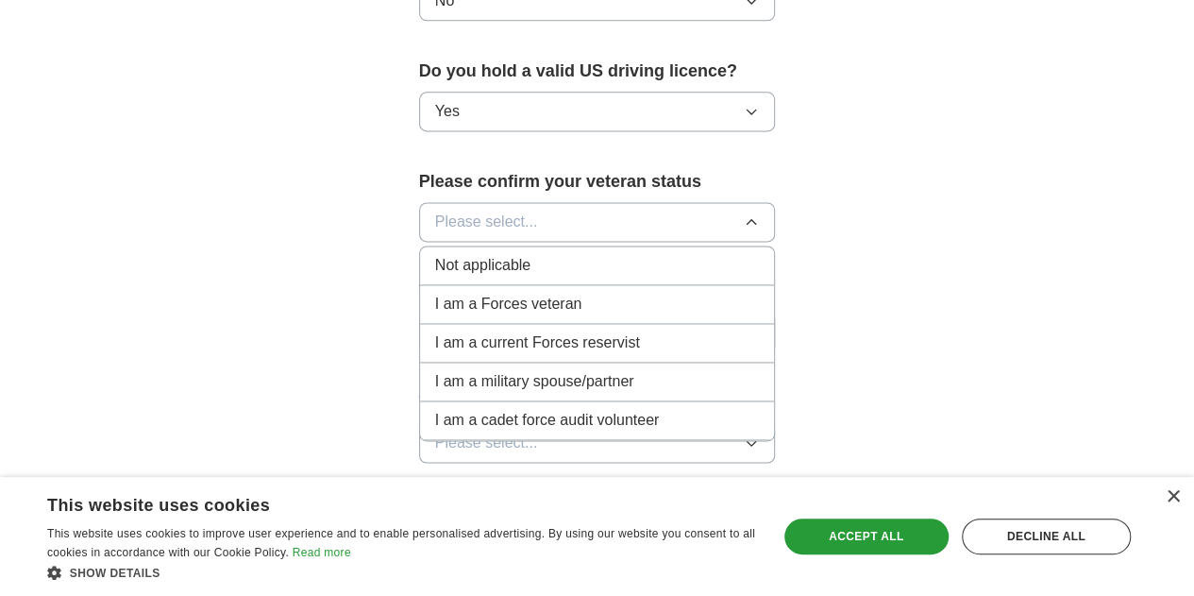
scroll to position [1225, 0]
click at [457, 253] on span "Not applicable" at bounding box center [482, 264] width 95 height 23
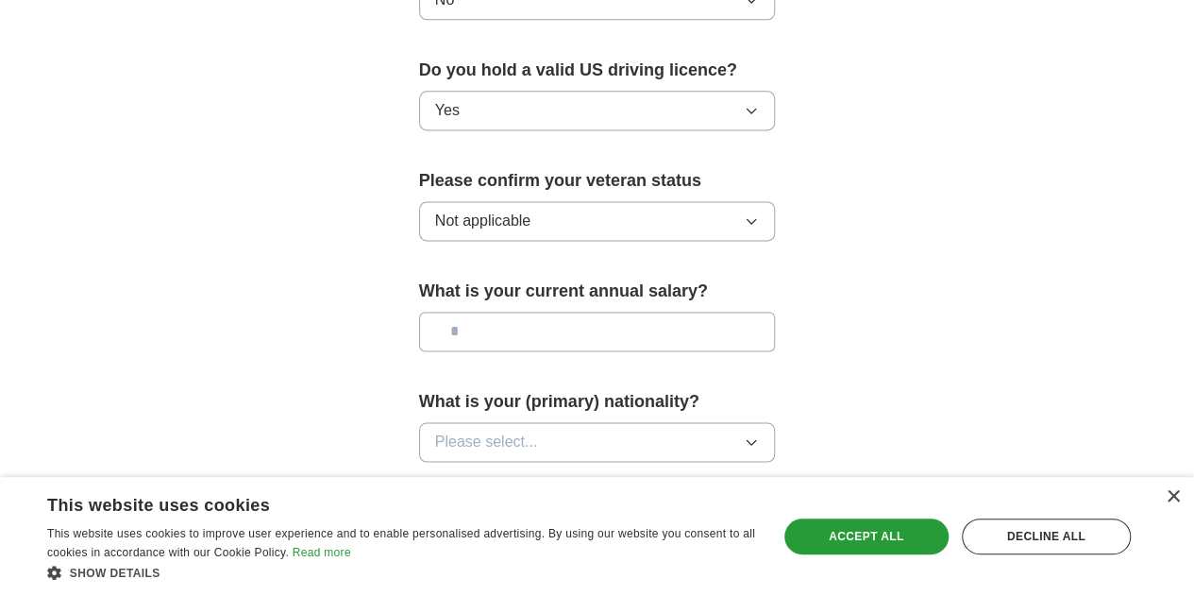
click at [441, 312] on input "text" at bounding box center [597, 332] width 357 height 40
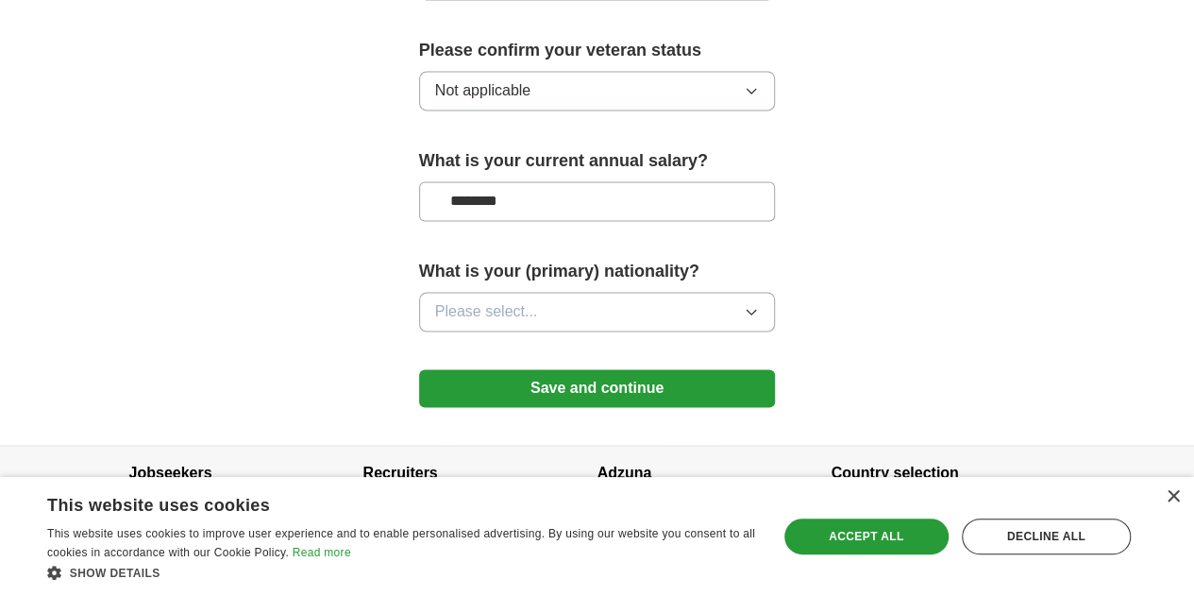
scroll to position [1361, 0]
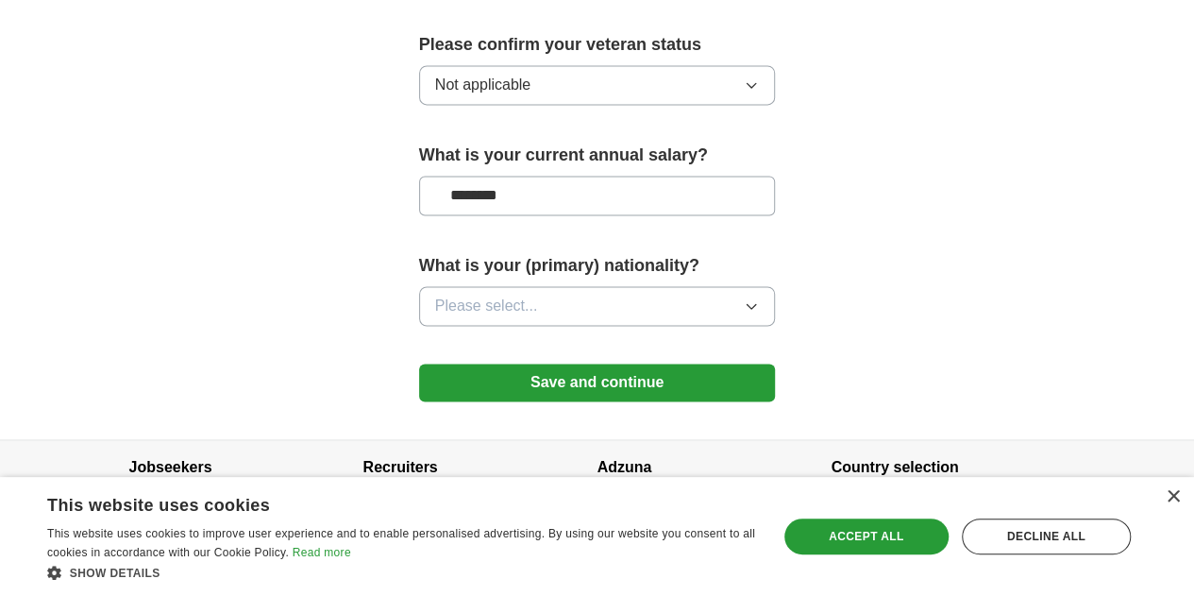
type input "********"
click at [455, 286] on button "Please select..." at bounding box center [597, 306] width 357 height 40
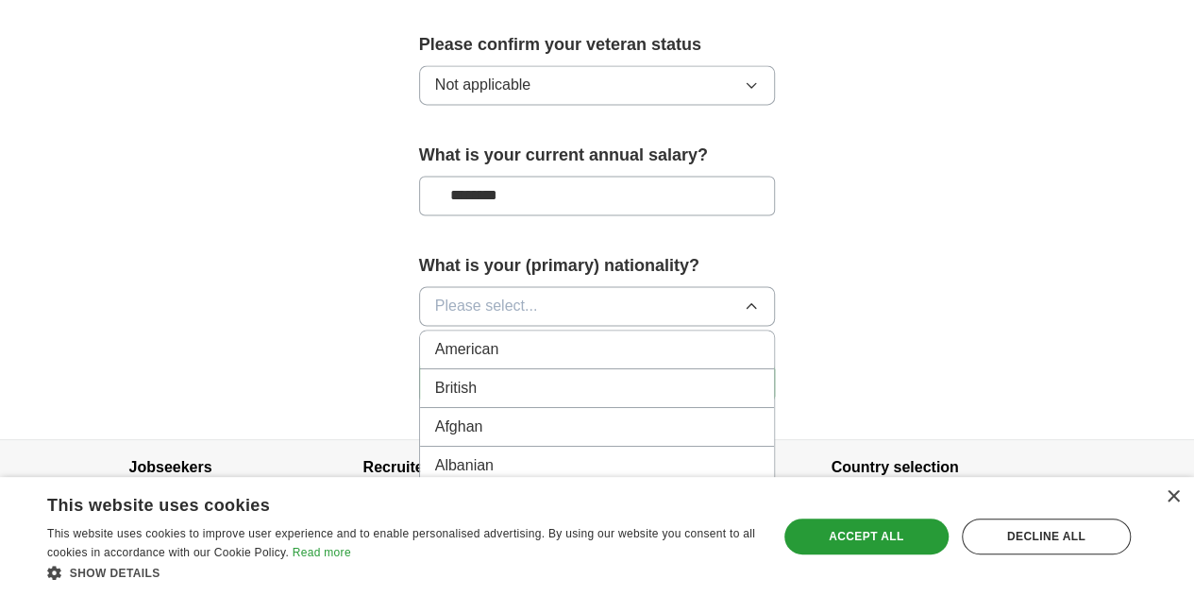
click at [455, 295] on span "Please select..." at bounding box center [486, 306] width 103 height 23
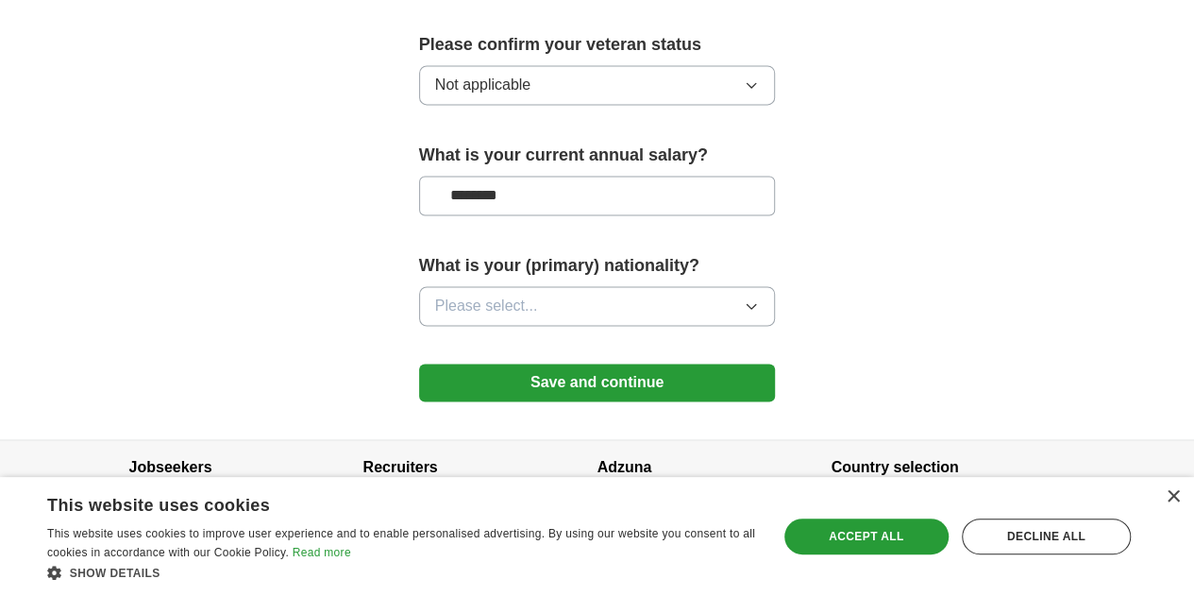
click at [455, 295] on span "Please select..." at bounding box center [486, 306] width 103 height 23
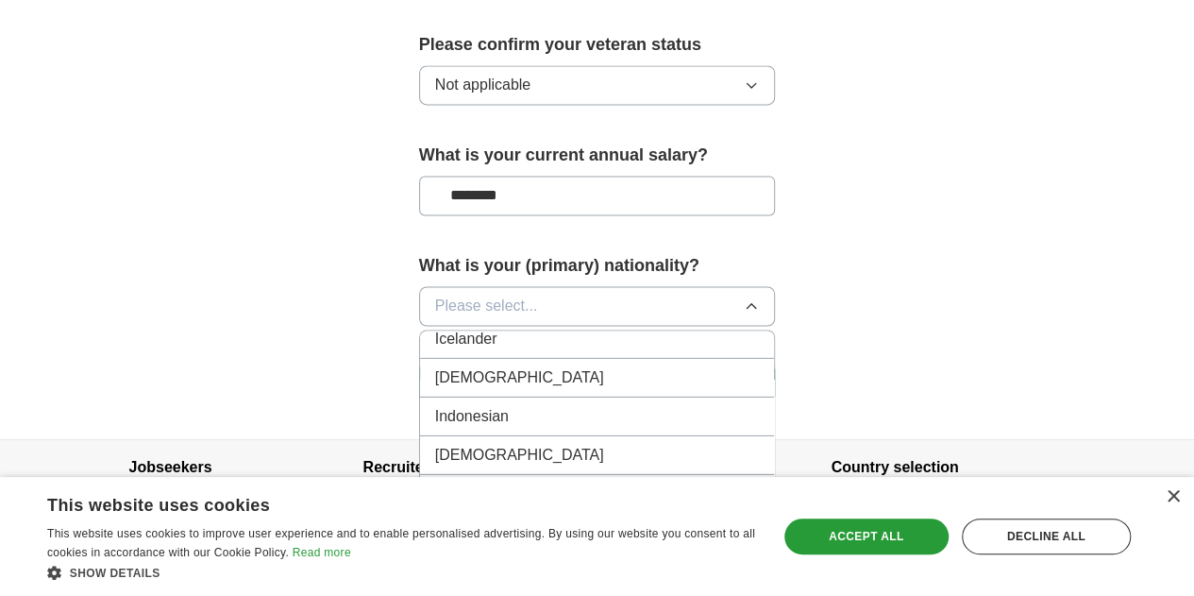
scroll to position [3071, 0]
click at [485, 364] on div "Indian" at bounding box center [597, 375] width 325 height 23
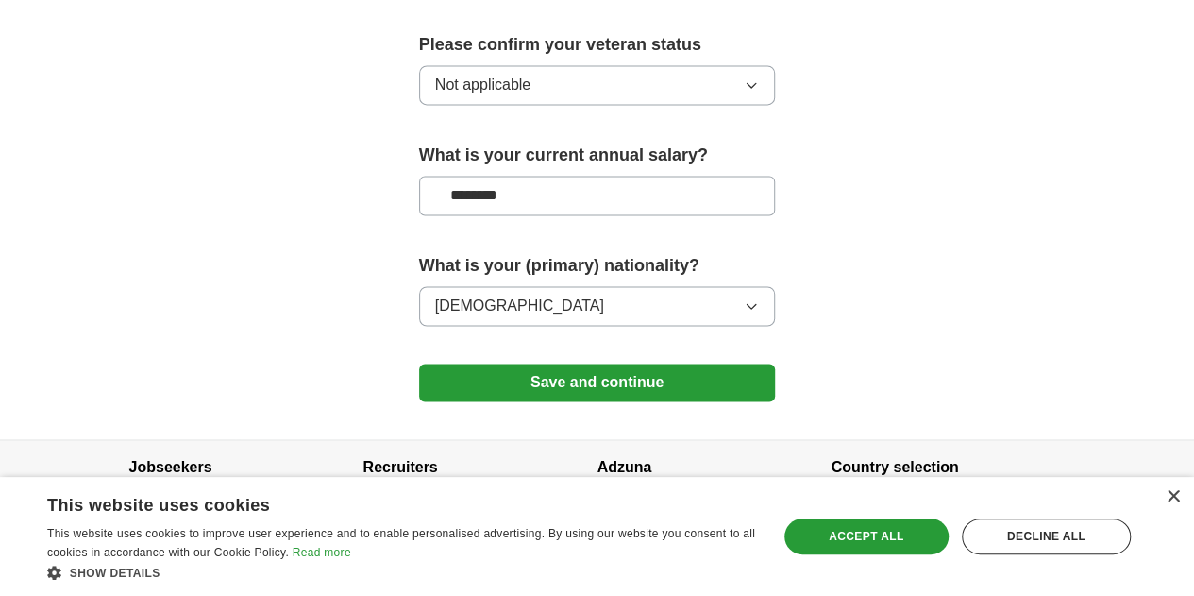
click at [581, 364] on button "Save and continue" at bounding box center [597, 383] width 357 height 38
